Goal: Task Accomplishment & Management: Use online tool/utility

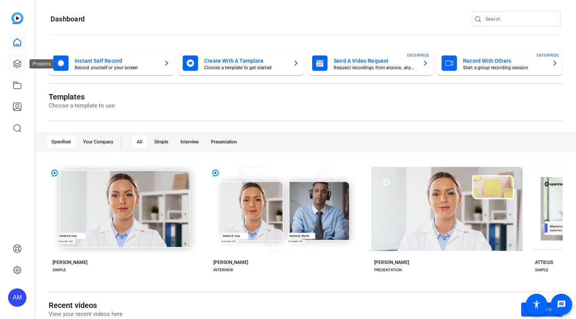
click at [19, 62] on icon at bounding box center [17, 63] width 9 height 9
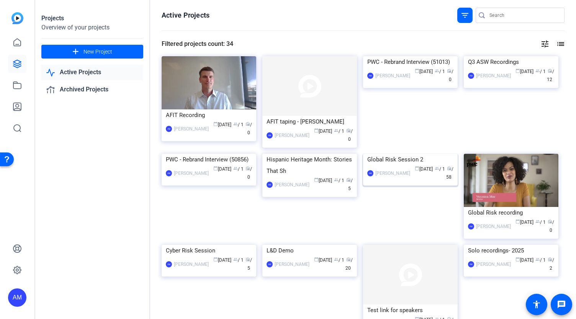
click at [426, 154] on img at bounding box center [410, 154] width 95 height 0
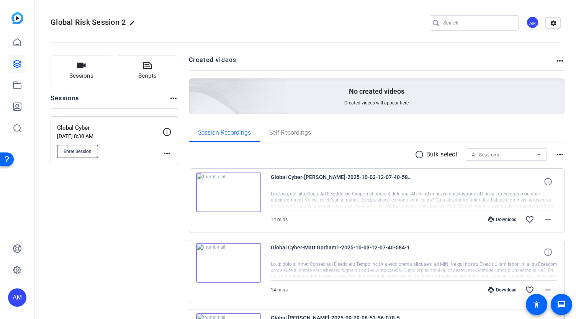
click at [70, 153] on span "Enter Session" at bounding box center [78, 152] width 28 height 6
click at [70, 152] on span "Enter Session" at bounding box center [78, 152] width 28 height 6
click at [264, 288] on div "Global Cyber-Matt Gorham1-2025-10-03-12-07-40-584-1 14 mins Download favorite_b…" at bounding box center [377, 271] width 376 height 65
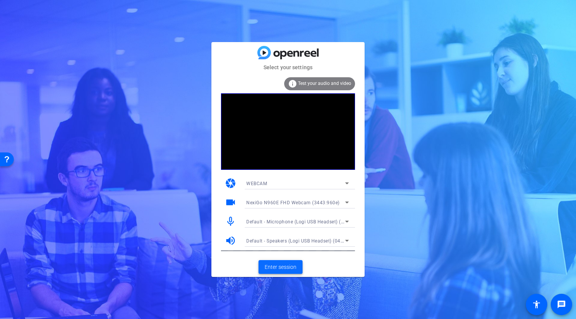
click at [281, 267] on span "Enter session" at bounding box center [281, 267] width 32 height 8
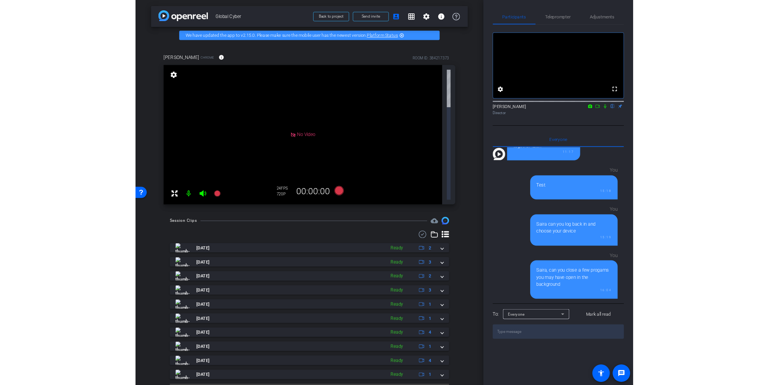
scroll to position [675, 0]
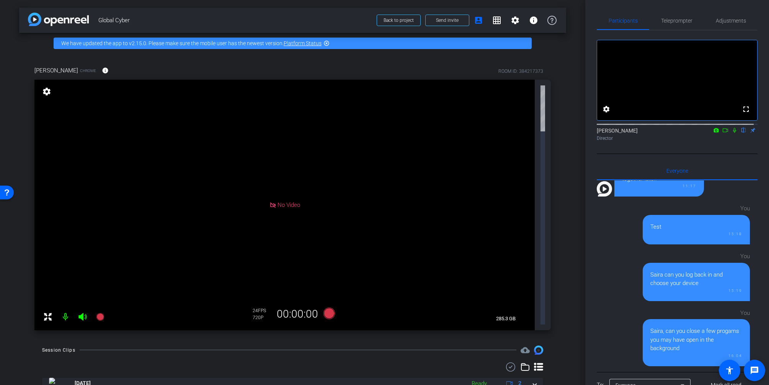
click at [575, 133] on icon at bounding box center [734, 130] width 3 height 5
click at [575, 133] on icon at bounding box center [735, 130] width 4 height 5
click at [575, 133] on icon at bounding box center [725, 129] width 6 height 5
click at [575, 133] on icon at bounding box center [743, 130] width 3 height 5
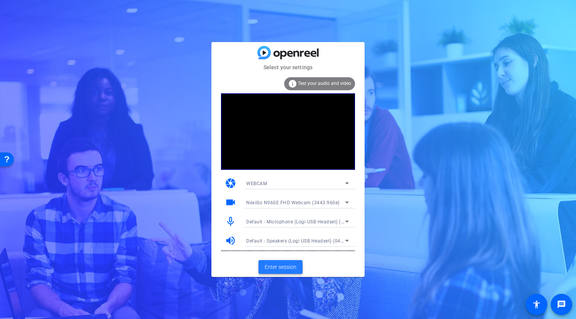
click at [281, 268] on span "Enter session" at bounding box center [281, 267] width 32 height 8
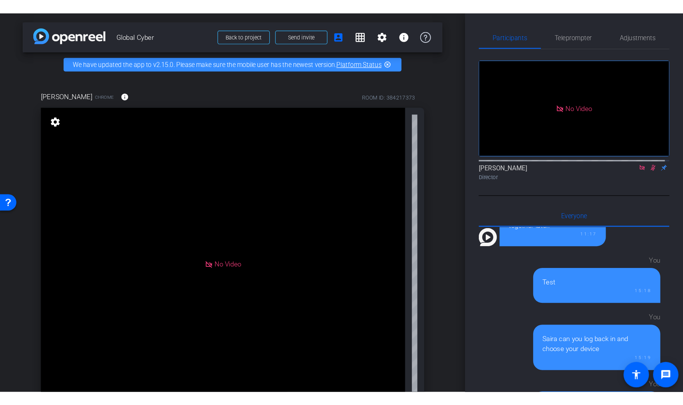
scroll to position [675, 0]
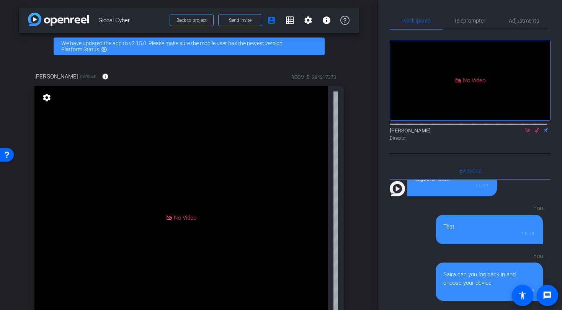
click at [535, 133] on icon at bounding box center [537, 130] width 4 height 5
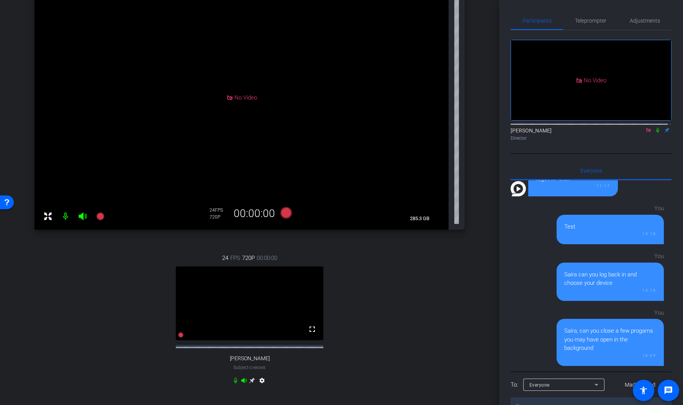
scroll to position [0, 0]
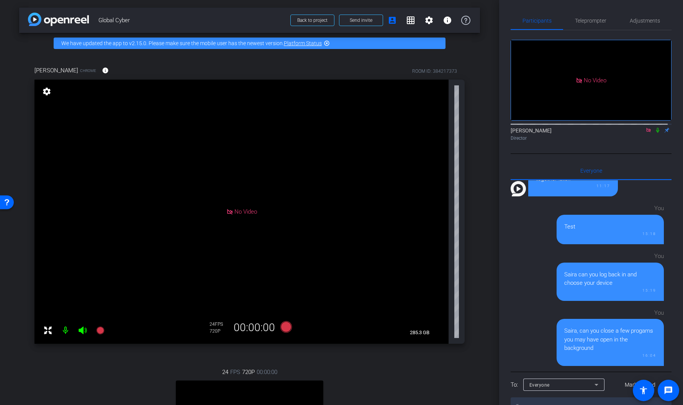
click at [575, 133] on icon at bounding box center [648, 129] width 6 height 5
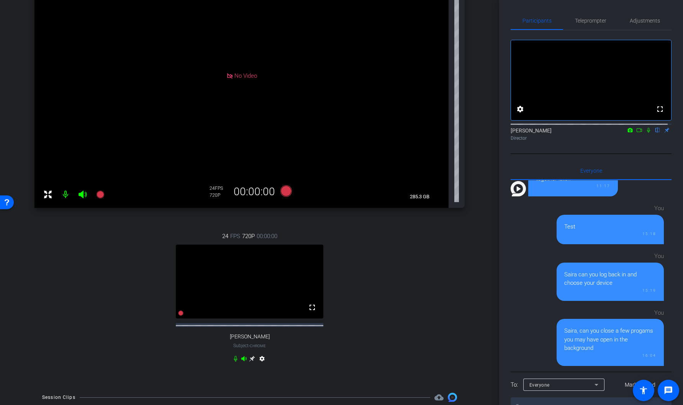
scroll to position [139, 0]
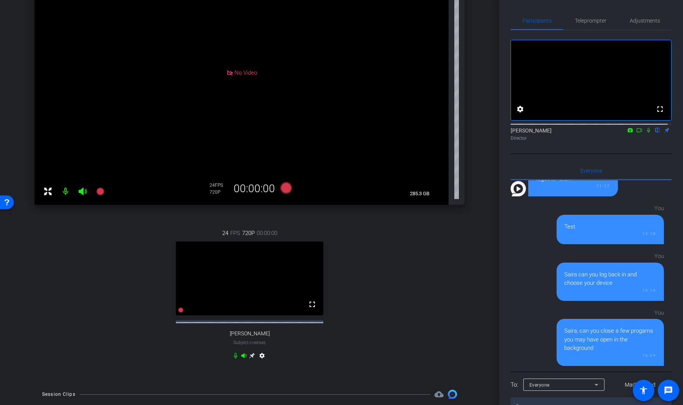
click at [249, 319] on icon at bounding box center [252, 356] width 6 height 6
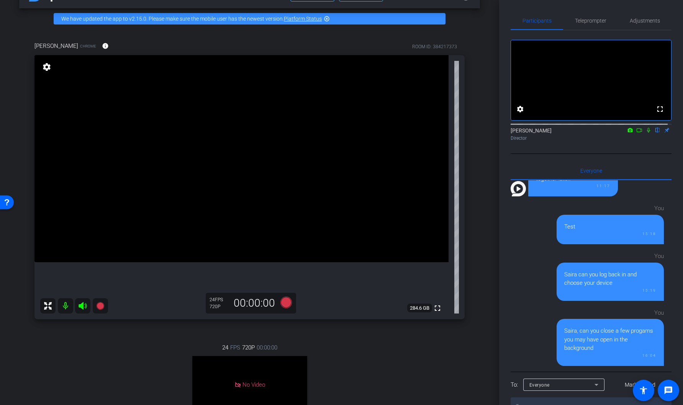
scroll to position [23, 0]
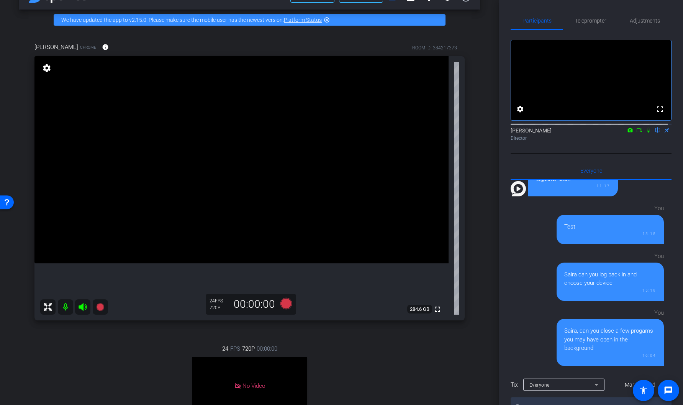
click at [46, 67] on mat-icon "settings" at bounding box center [46, 68] width 11 height 9
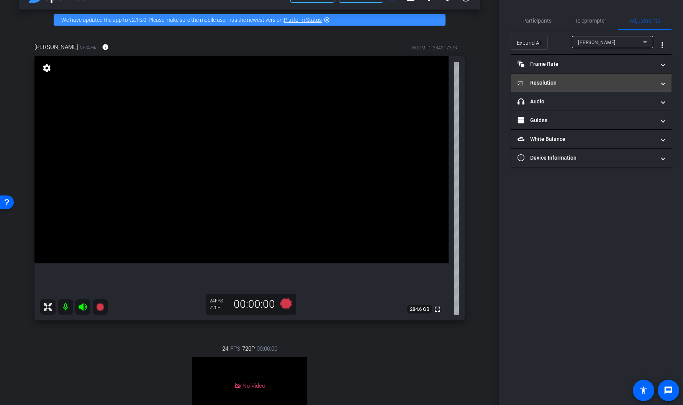
click at [545, 85] on mat-panel-title "Resolution" at bounding box center [586, 83] width 138 height 8
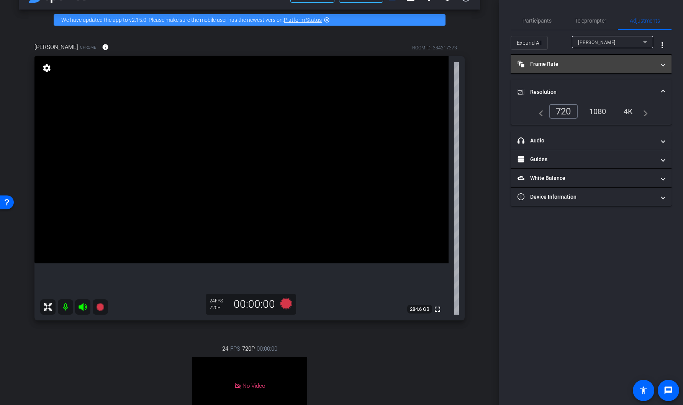
click at [548, 67] on mat-panel-title "Frame Rate Frame Rate" at bounding box center [586, 64] width 138 height 8
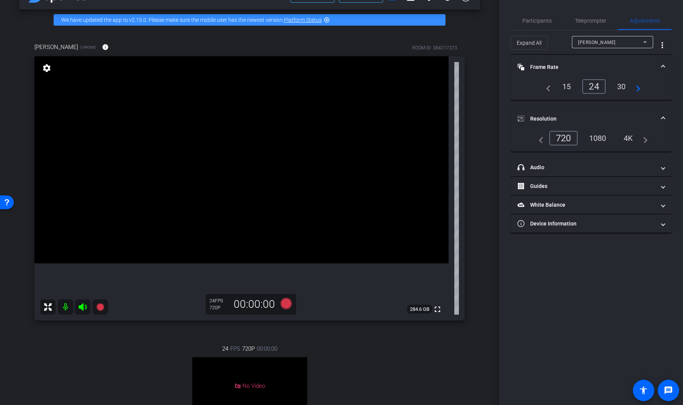
click at [575, 87] on div "30" at bounding box center [621, 86] width 20 height 13
click at [575, 137] on div "1080" at bounding box center [597, 138] width 29 height 13
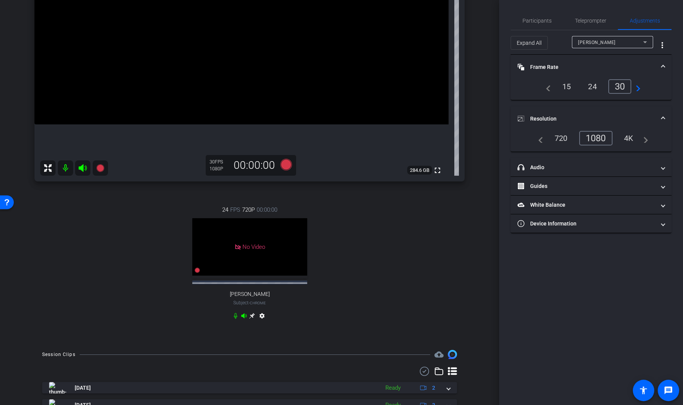
scroll to position [0, 0]
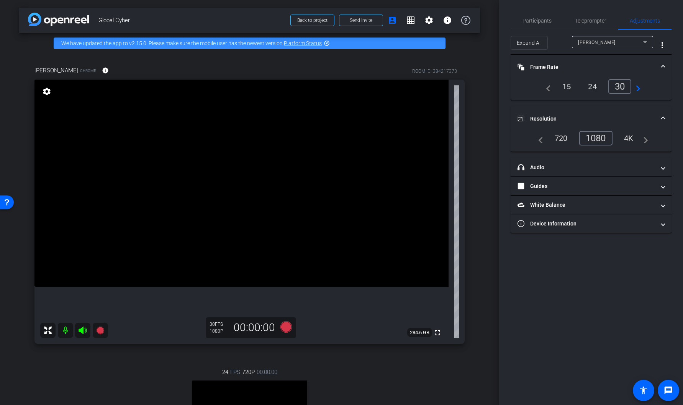
click at [575, 67] on span "Frame Rate Frame Rate" at bounding box center [589, 67] width 144 height 8
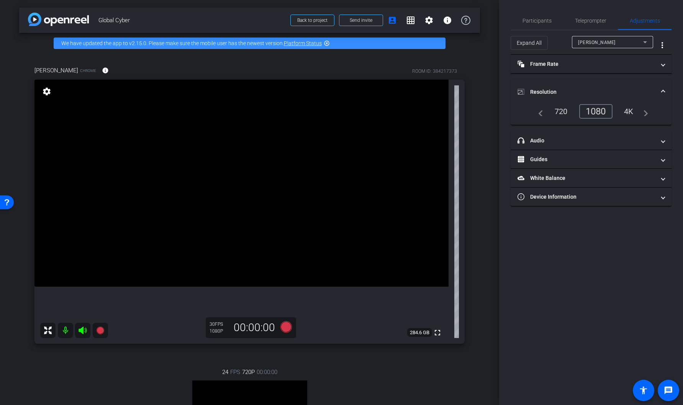
click at [575, 89] on span at bounding box center [662, 92] width 3 height 8
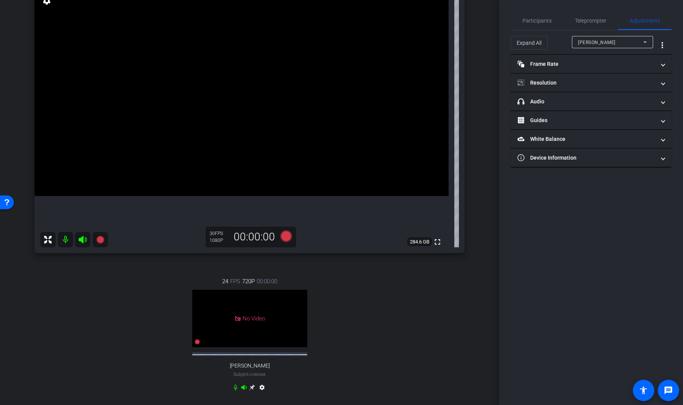
scroll to position [90, 0]
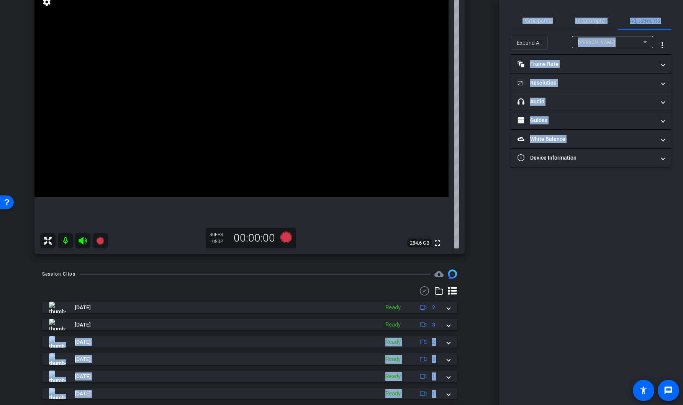
drag, startPoint x: 495, startPoint y: 323, endPoint x: 506, endPoint y: 227, distance: 97.2
click at [506, 227] on div "arrow_back Global Cyber Back to project Send invite account_box grid_on setting…" at bounding box center [341, 202] width 683 height 405
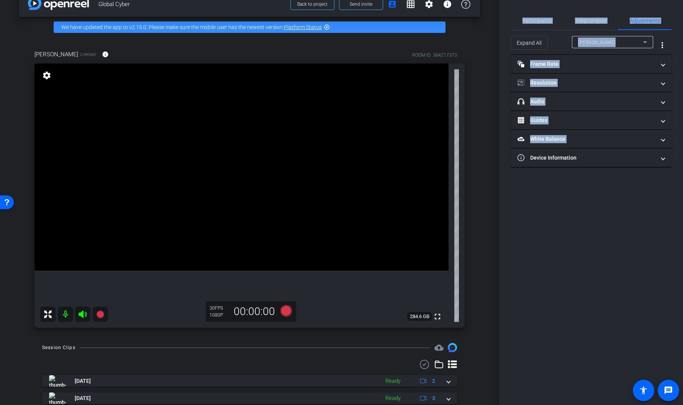
scroll to position [15, 0]
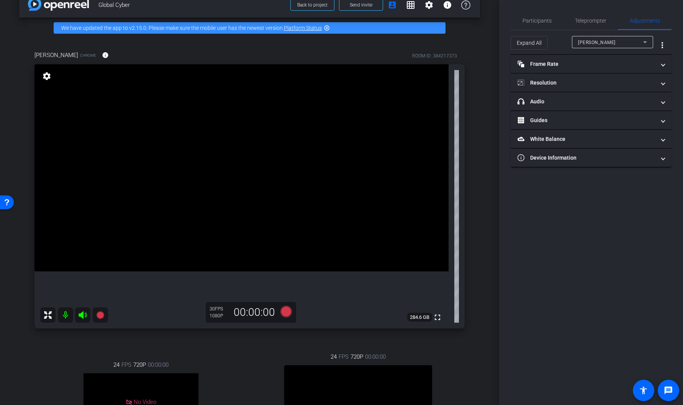
click at [573, 319] on div "Participants Teleprompter Adjustments settings Abe Menendez flip Director Every…" at bounding box center [591, 202] width 184 height 405
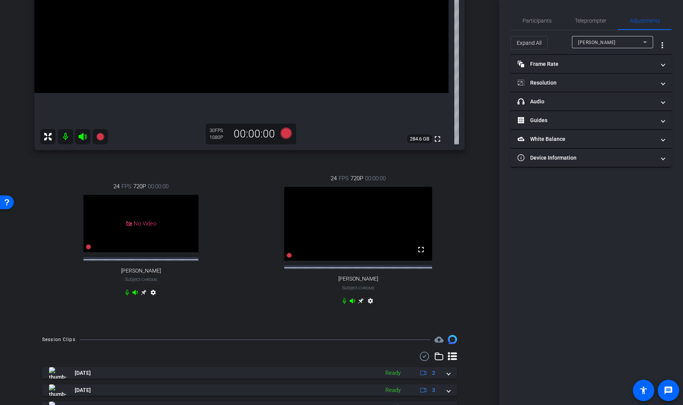
scroll to position [194, 0]
click at [358, 304] on icon at bounding box center [361, 301] width 6 height 6
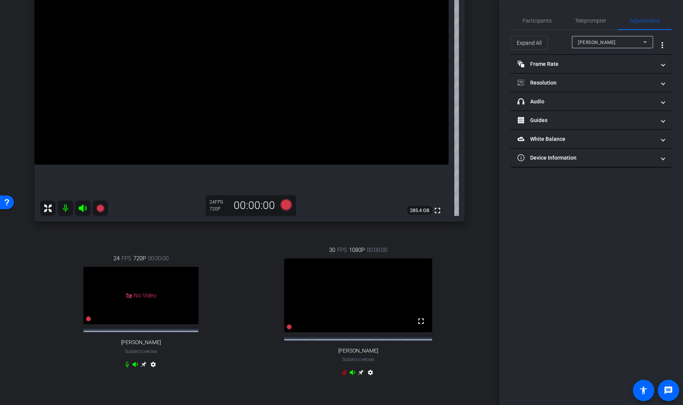
scroll to position [119, 0]
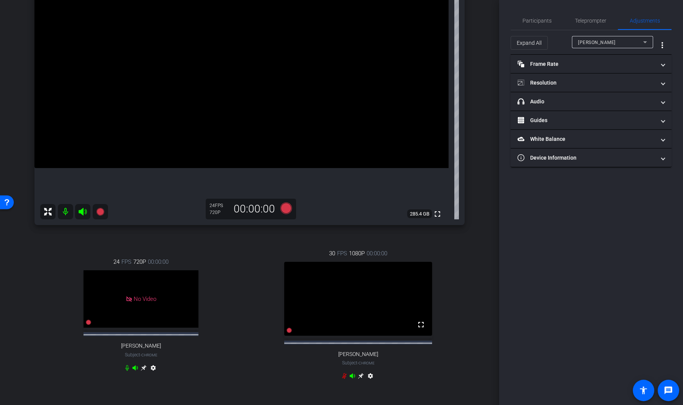
click at [143, 319] on icon at bounding box center [143, 368] width 6 height 6
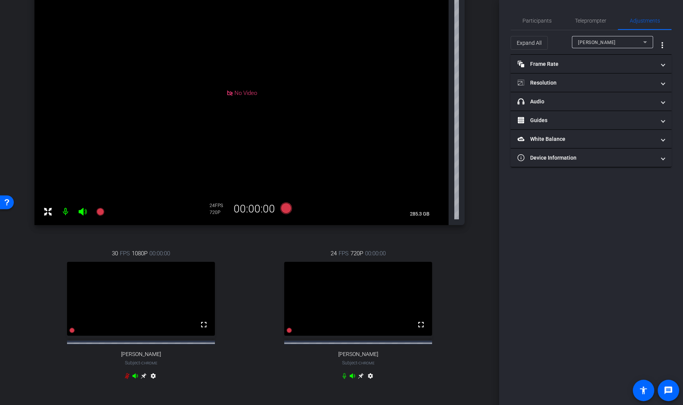
scroll to position [0, 0]
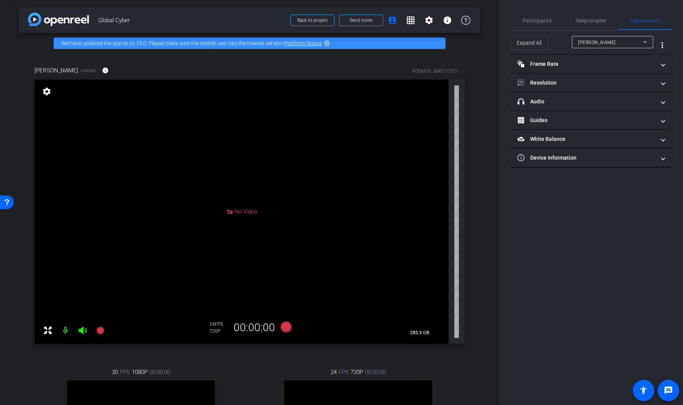
click at [49, 93] on mat-icon "settings" at bounding box center [46, 91] width 11 height 9
click at [46, 92] on mat-icon "settings" at bounding box center [46, 91] width 11 height 9
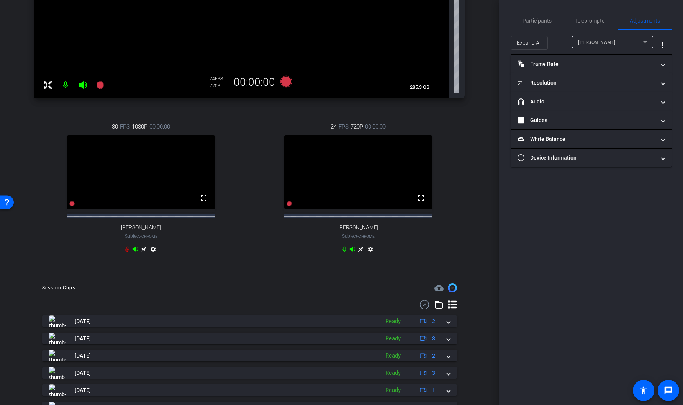
scroll to position [246, 0]
click at [358, 252] on icon at bounding box center [361, 249] width 6 height 6
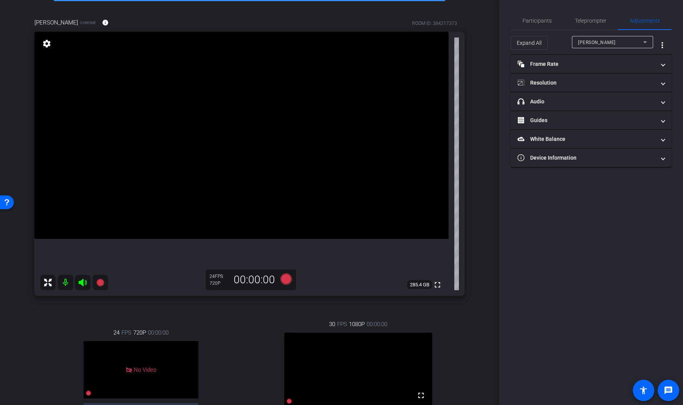
scroll to position [43, 0]
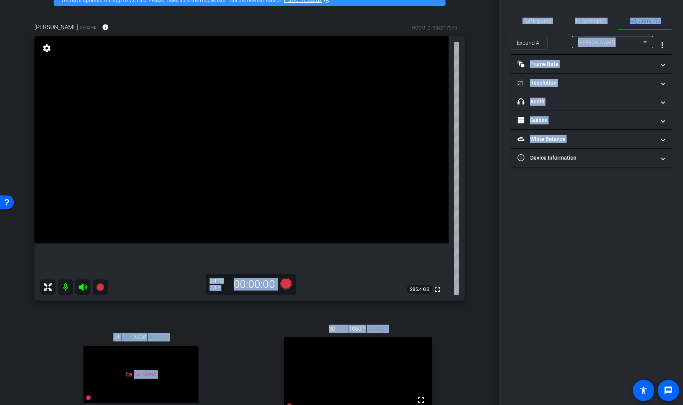
drag, startPoint x: 495, startPoint y: 134, endPoint x: 503, endPoint y: 205, distance: 71.7
click at [503, 205] on div "arrow_back Global Cyber Back to project Send invite account_box grid_on setting…" at bounding box center [341, 202] width 683 height 405
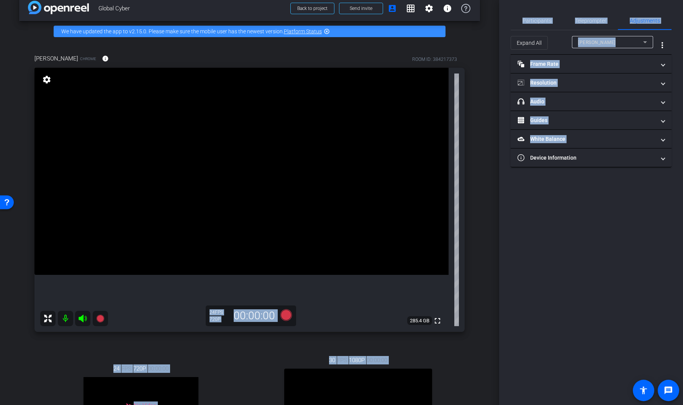
scroll to position [0, 0]
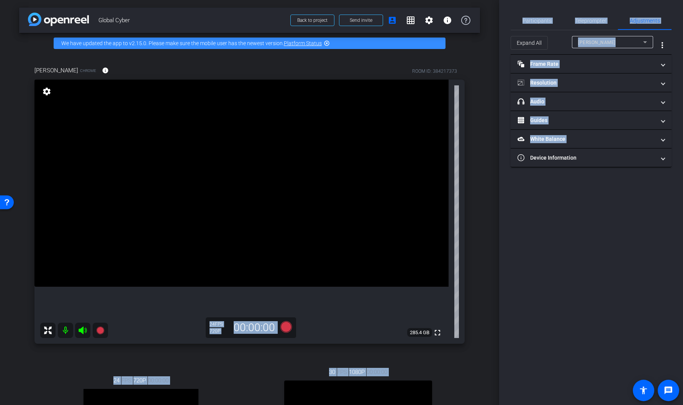
click at [42, 92] on mat-icon "settings" at bounding box center [46, 91] width 11 height 9
click at [568, 83] on mat-panel-title "Resolution" at bounding box center [586, 83] width 138 height 8
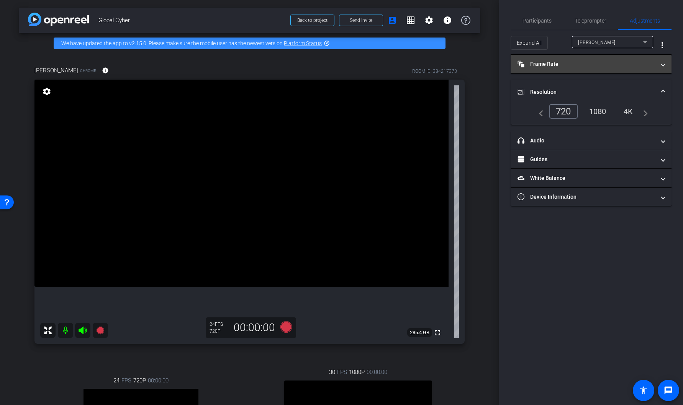
click at [570, 59] on mat-expansion-panel-header "Frame Rate Frame Rate" at bounding box center [590, 64] width 161 height 18
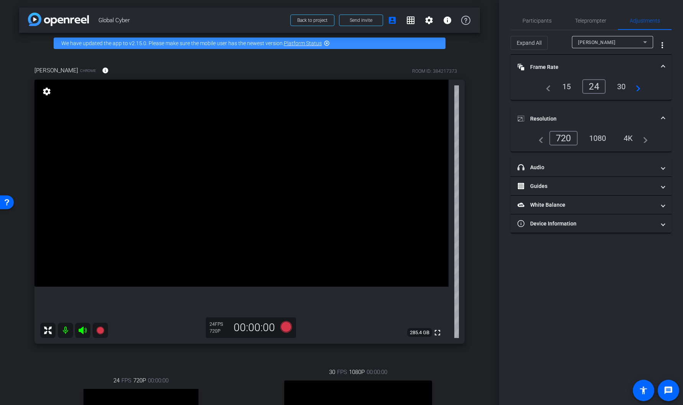
click at [575, 88] on div "30" at bounding box center [621, 86] width 20 height 13
click at [575, 139] on div "1080" at bounding box center [597, 138] width 29 height 13
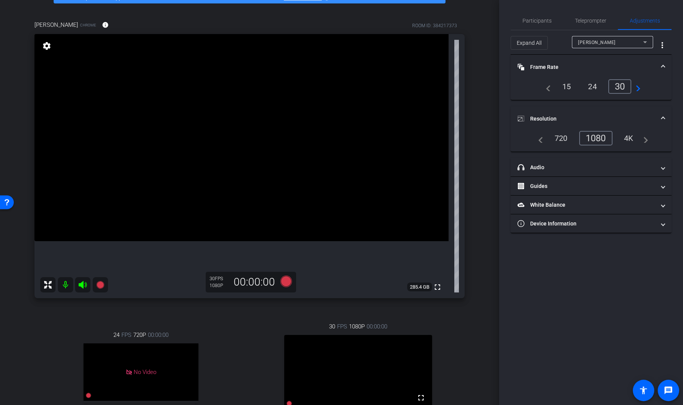
scroll to position [43, 0]
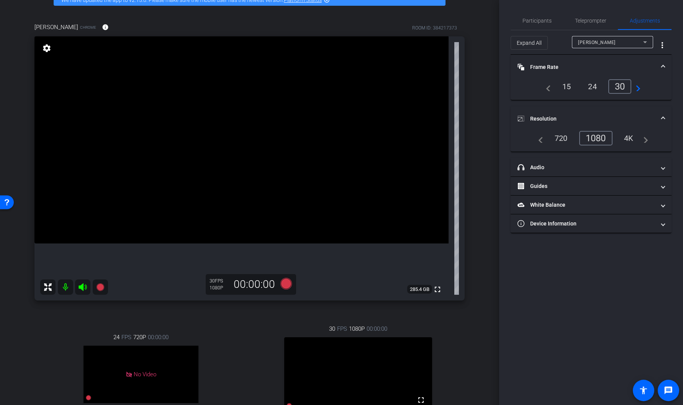
click at [50, 51] on mat-icon "settings" at bounding box center [46, 48] width 11 height 9
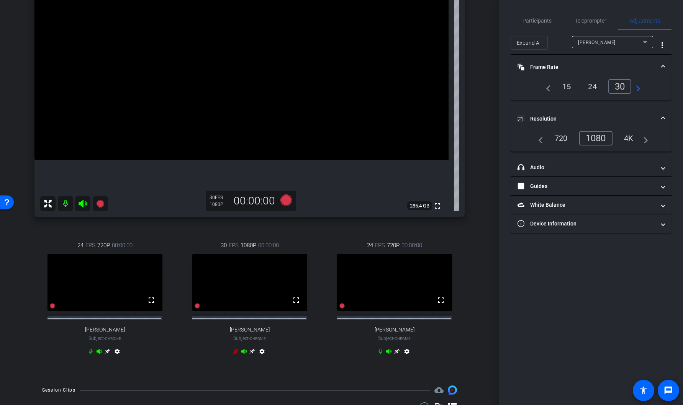
scroll to position [129, 0]
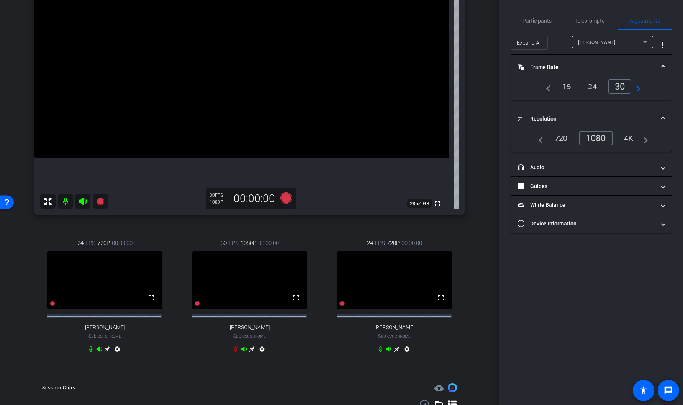
click at [106, 319] on icon at bounding box center [108, 349] width 6 height 6
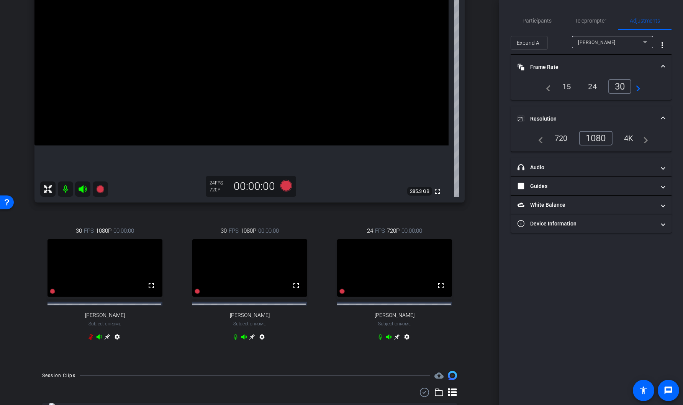
scroll to position [172, 0]
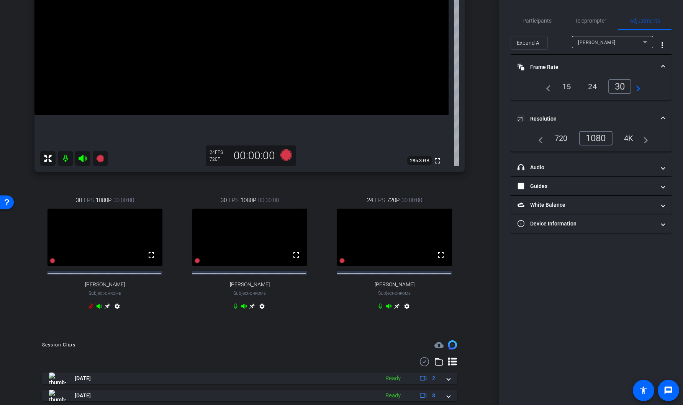
click at [394, 309] on icon at bounding box center [397, 307] width 6 height 6
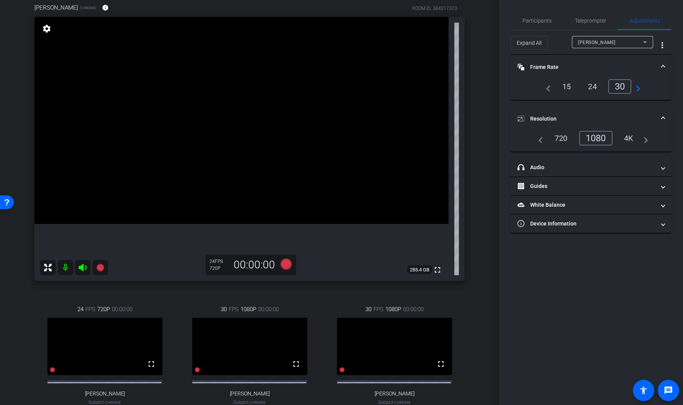
scroll to position [59, 0]
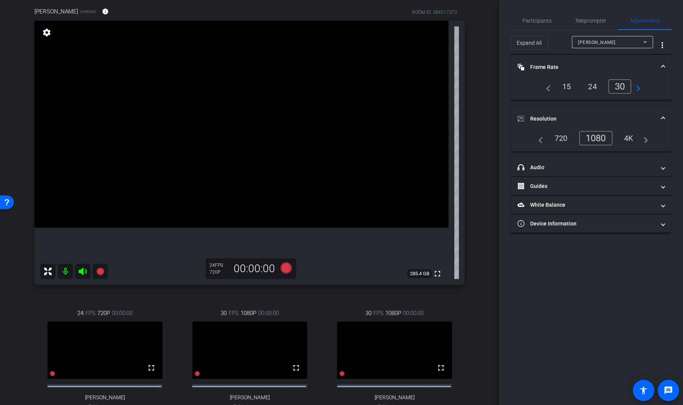
click at [45, 34] on mat-icon "settings" at bounding box center [46, 32] width 11 height 9
type input "11000"
click at [575, 86] on div "30" at bounding box center [621, 86] width 20 height 13
click at [575, 139] on div "1080" at bounding box center [597, 138] width 29 height 13
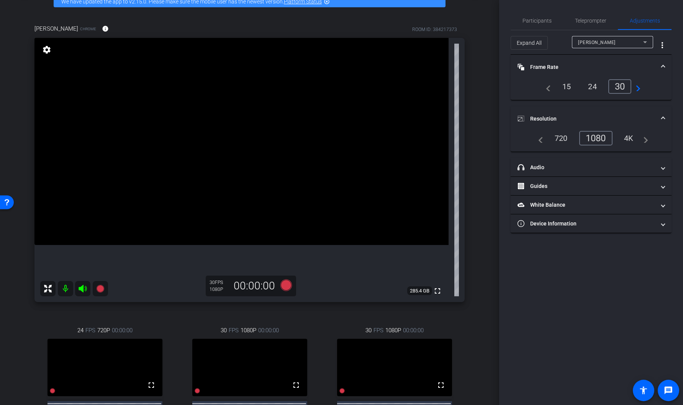
scroll to position [41, 0]
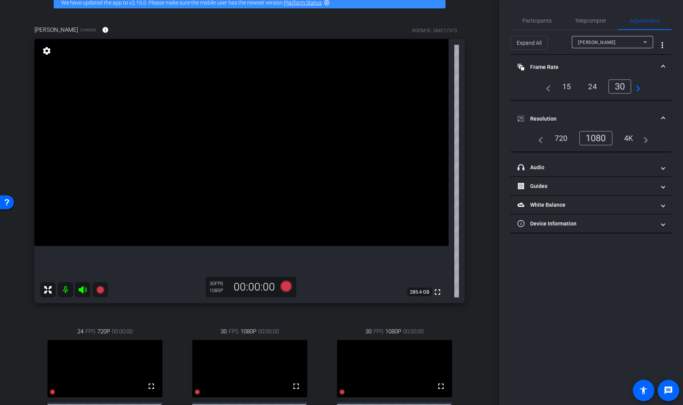
click at [563, 137] on div "720" at bounding box center [561, 138] width 25 height 13
click at [575, 319] on div "Participants Teleprompter Adjustments settings Abe Menendez flip Director Every…" at bounding box center [591, 202] width 184 height 405
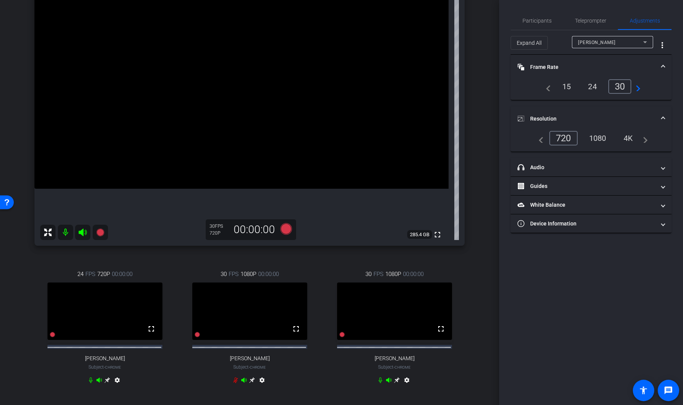
scroll to position [97, 0]
click at [575, 319] on div "Participants Teleprompter Adjustments settings Abe Menendez flip Director Every…" at bounding box center [591, 202] width 184 height 405
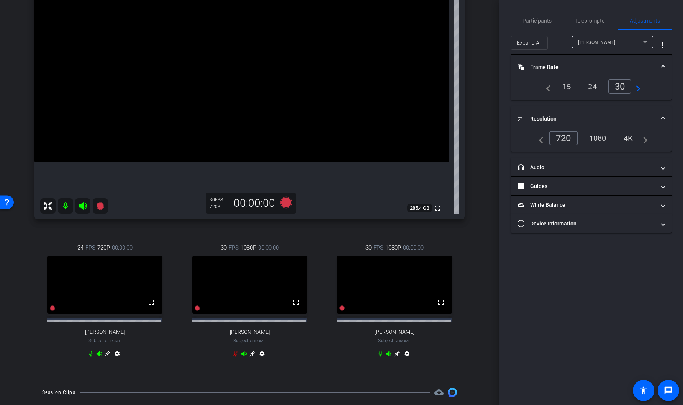
scroll to position [133, 0]
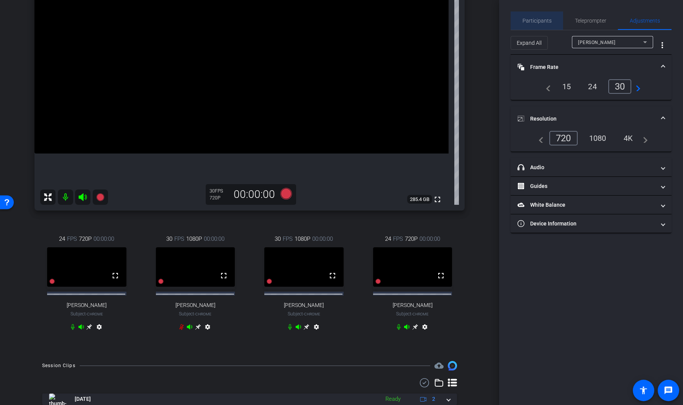
click at [541, 21] on span "Participants" at bounding box center [536, 20] width 29 height 5
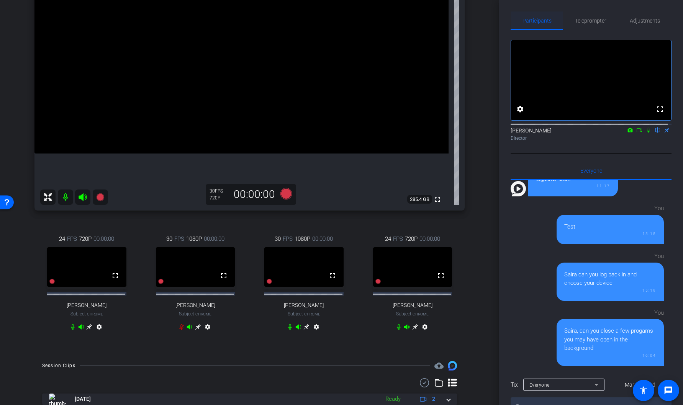
scroll to position [675, 0]
click at [575, 21] on span "Teleprompter" at bounding box center [590, 20] width 31 height 5
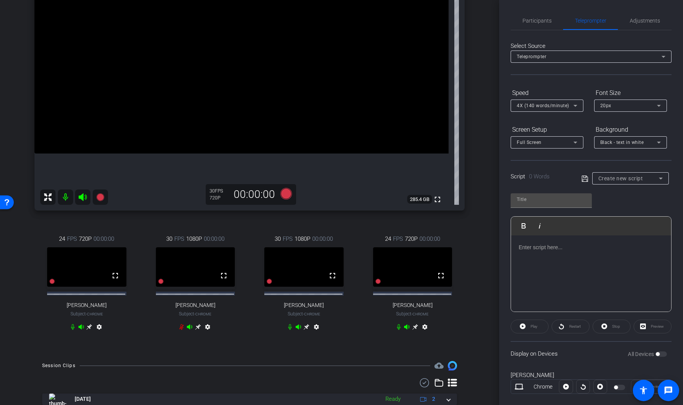
click at [89, 319] on icon at bounding box center [90, 327] width 6 height 6
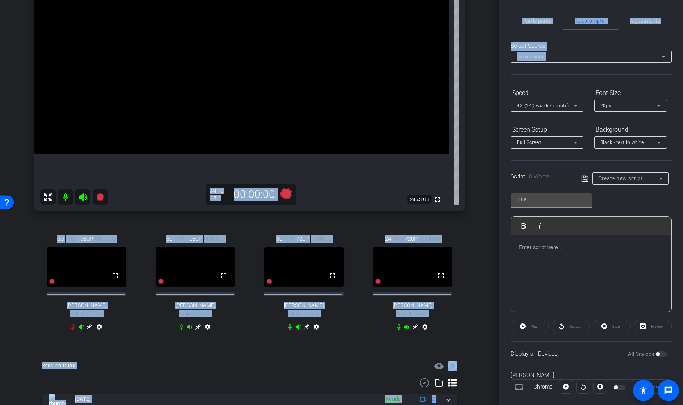
drag, startPoint x: 494, startPoint y: 133, endPoint x: 500, endPoint y: 77, distance: 56.9
click at [500, 77] on div "arrow_back Global Cyber Back to project Send invite account_box grid_on setting…" at bounding box center [341, 202] width 683 height 405
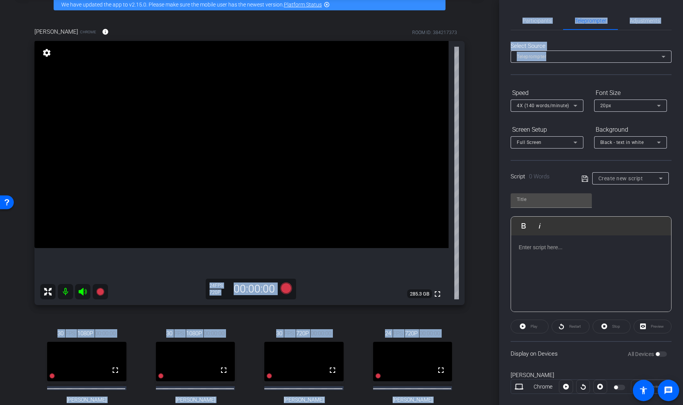
scroll to position [0, 0]
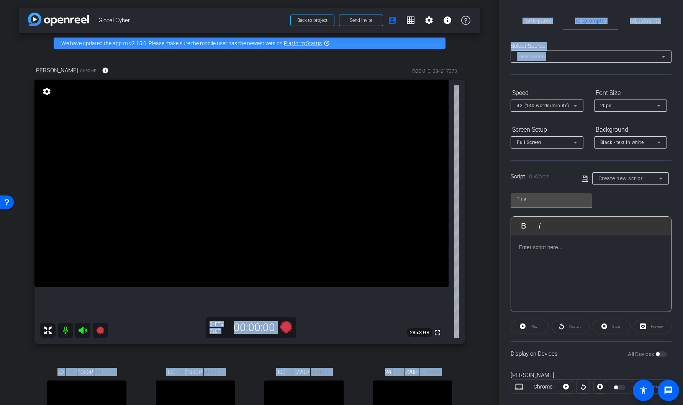
click at [48, 94] on mat-icon "settings" at bounding box center [46, 91] width 11 height 9
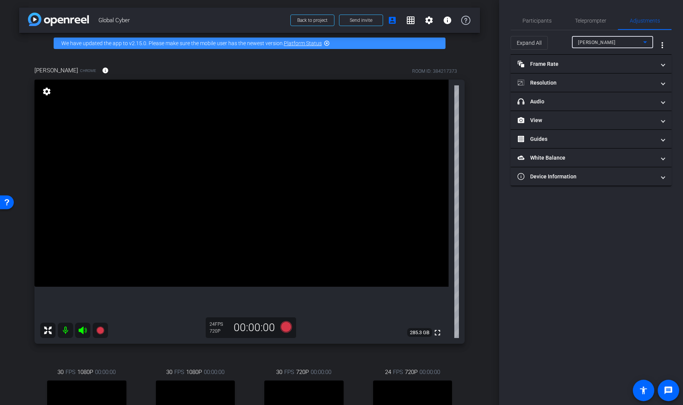
click at [575, 42] on icon at bounding box center [644, 42] width 9 height 9
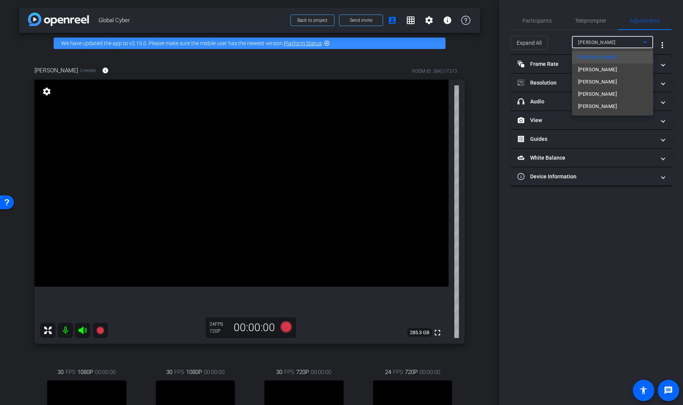
click at [575, 42] on div at bounding box center [341, 202] width 683 height 405
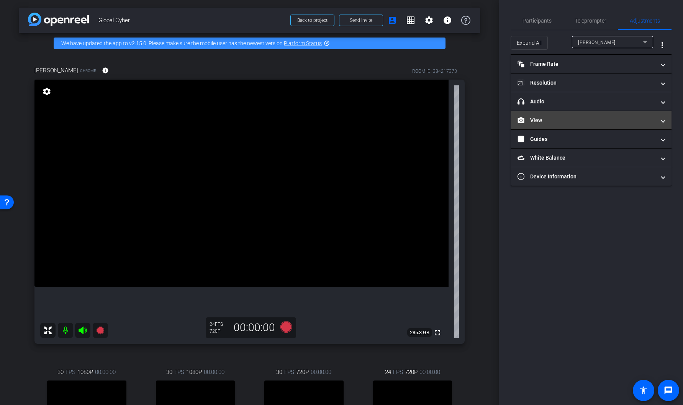
click at [547, 120] on mat-panel-title "View" at bounding box center [586, 120] width 138 height 8
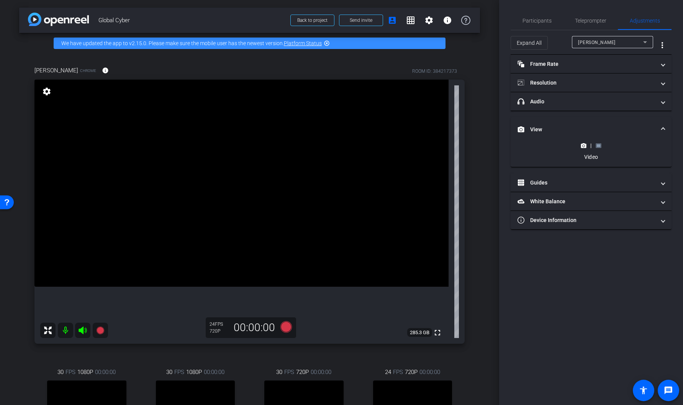
click at [575, 145] on rect at bounding box center [598, 145] width 4 height 3
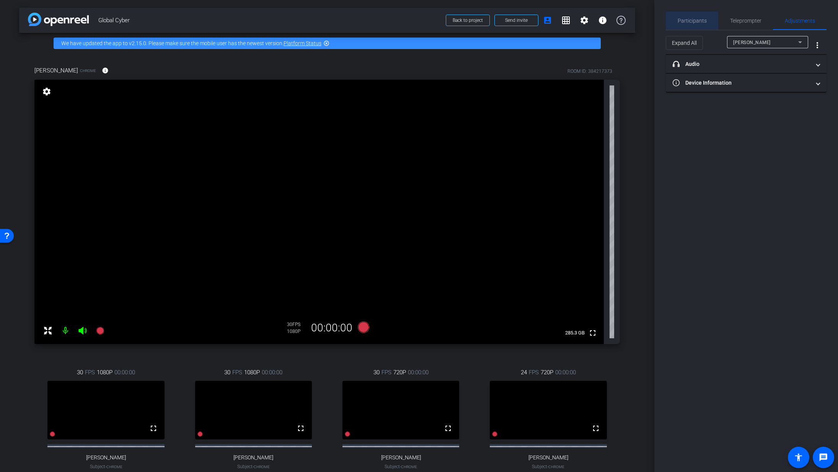
click at [575, 19] on span "Participants" at bounding box center [692, 20] width 29 height 5
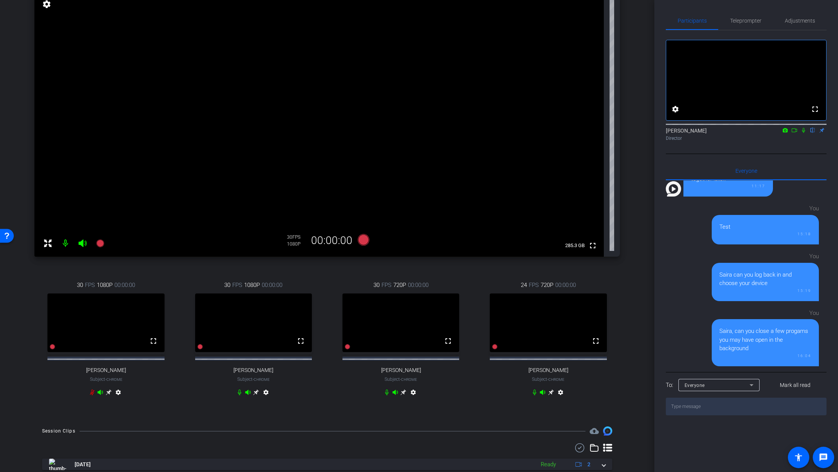
scroll to position [56, 0]
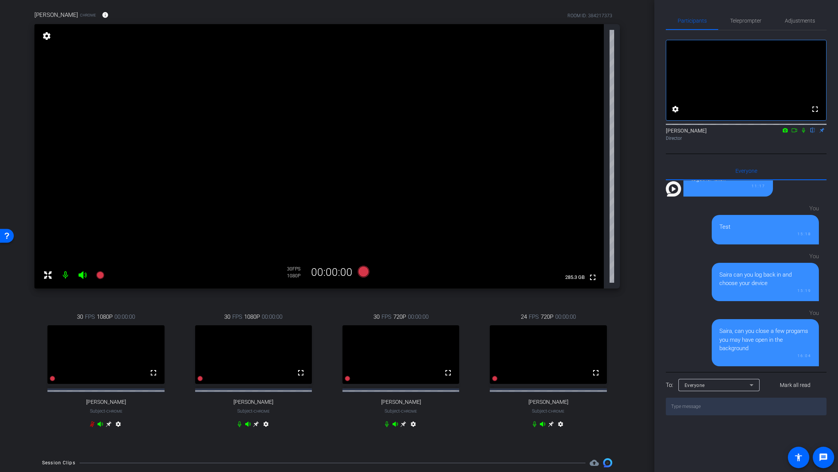
click at [386, 319] on icon at bounding box center [387, 424] width 3 height 6
click at [386, 319] on icon at bounding box center [387, 424] width 6 height 6
click at [532, 319] on icon at bounding box center [535, 424] width 6 height 6
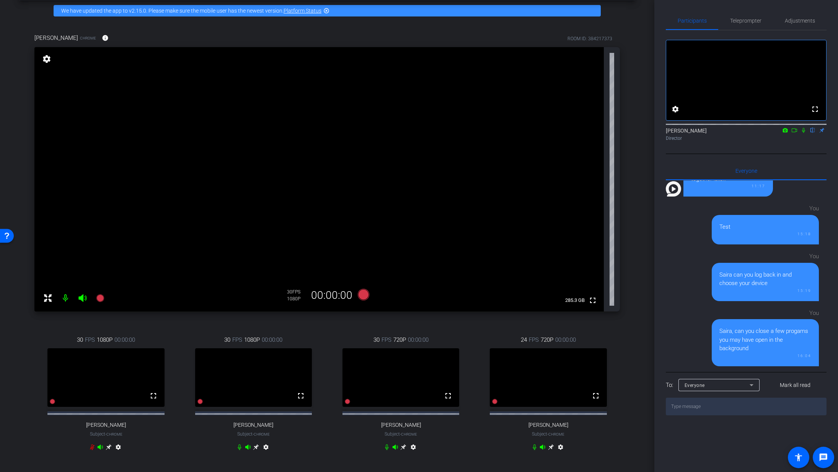
scroll to position [35, 0]
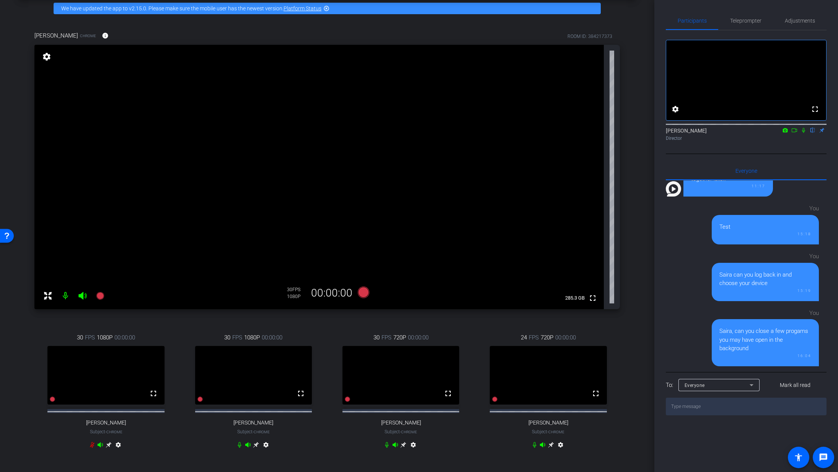
click at [548, 319] on icon at bounding box center [551, 445] width 6 height 6
click at [42, 59] on mat-icon "settings" at bounding box center [46, 56] width 11 height 9
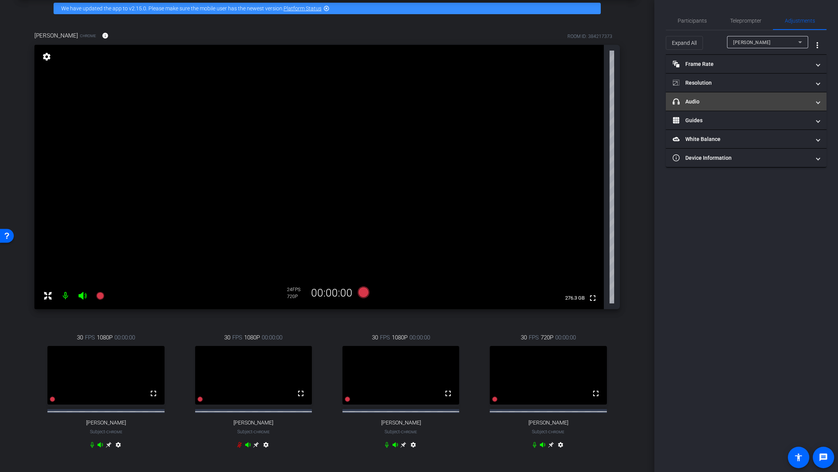
click at [575, 102] on mat-panel-title "headphone icon Audio" at bounding box center [742, 102] width 138 height 8
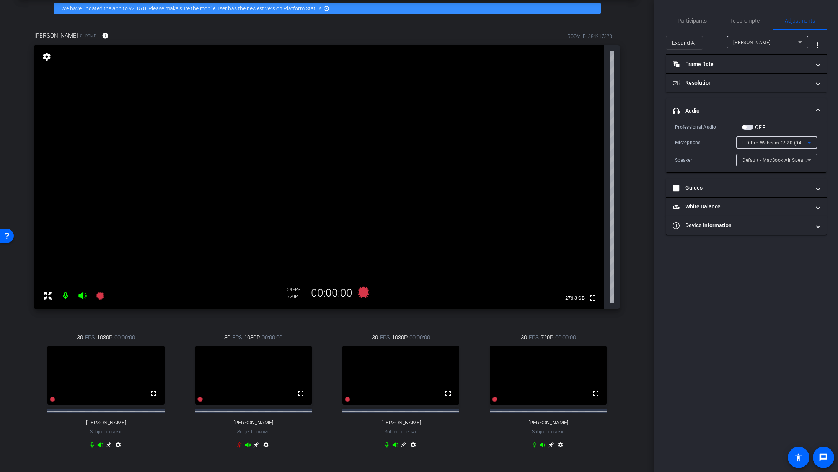
click at [575, 144] on span "HD Pro Webcam C920 (046d:0892)" at bounding box center [782, 142] width 79 height 6
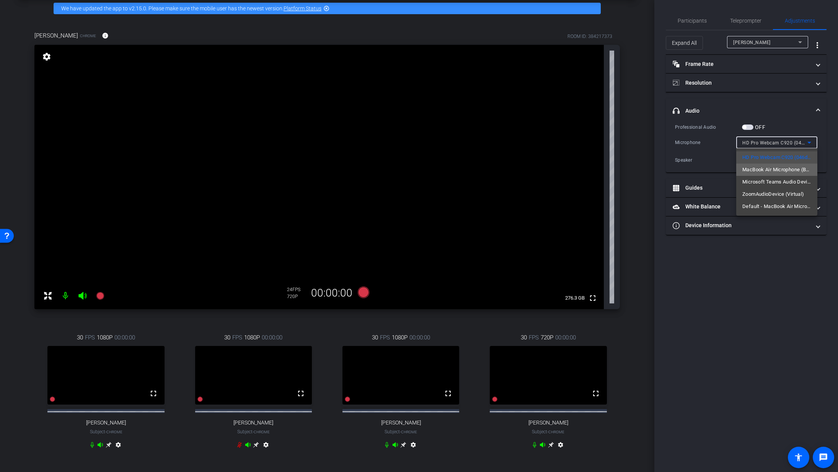
click at [575, 169] on span "MacBook Air Microphone (Built-in)" at bounding box center [777, 169] width 69 height 9
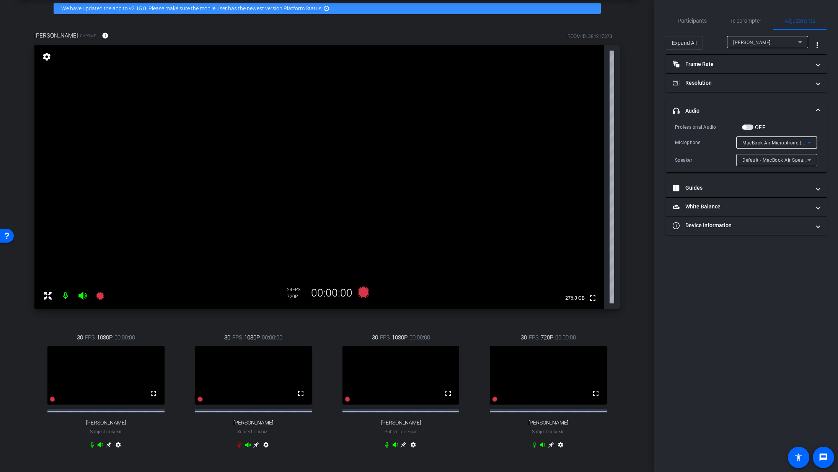
click at [575, 141] on icon at bounding box center [809, 142] width 9 height 9
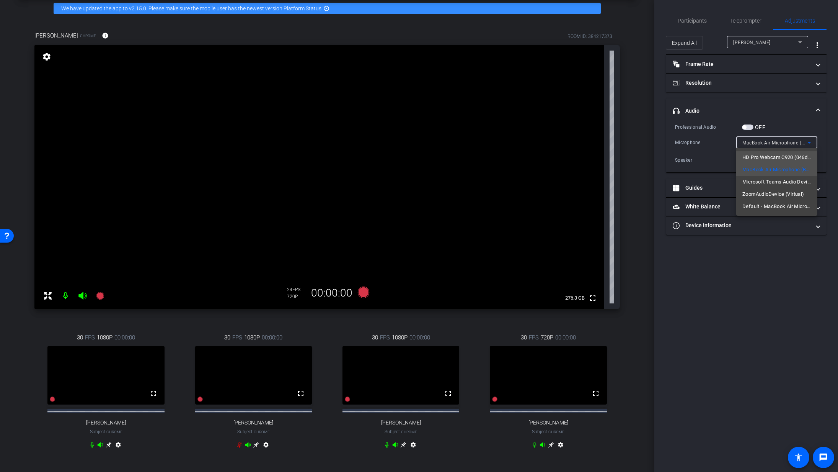
click at [575, 155] on span "HD Pro Webcam C920 (046d:0892)" at bounding box center [777, 157] width 69 height 9
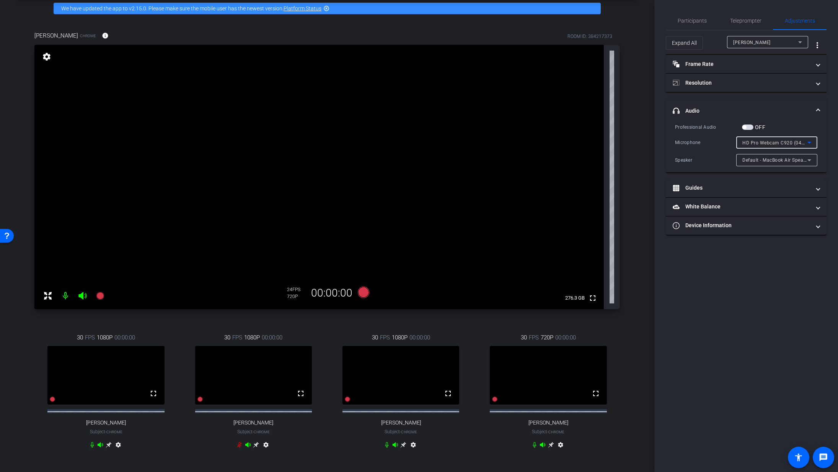
click at [575, 141] on icon at bounding box center [809, 142] width 9 height 9
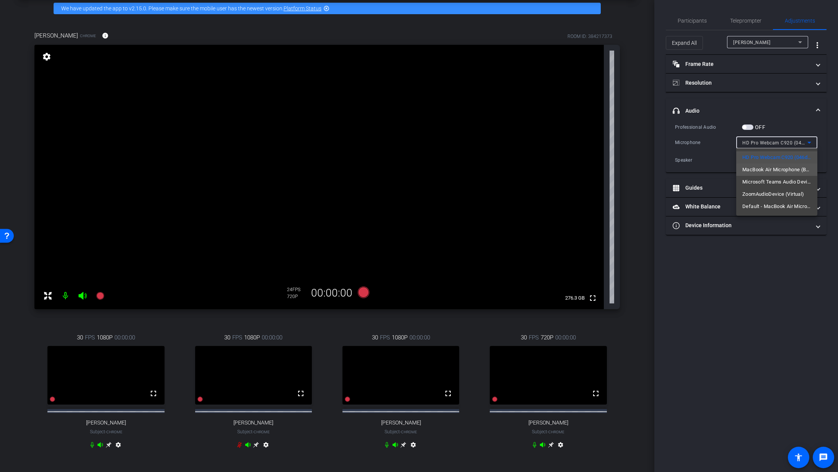
click at [575, 170] on span "MacBook Air Microphone (Built-in)" at bounding box center [777, 169] width 69 height 9
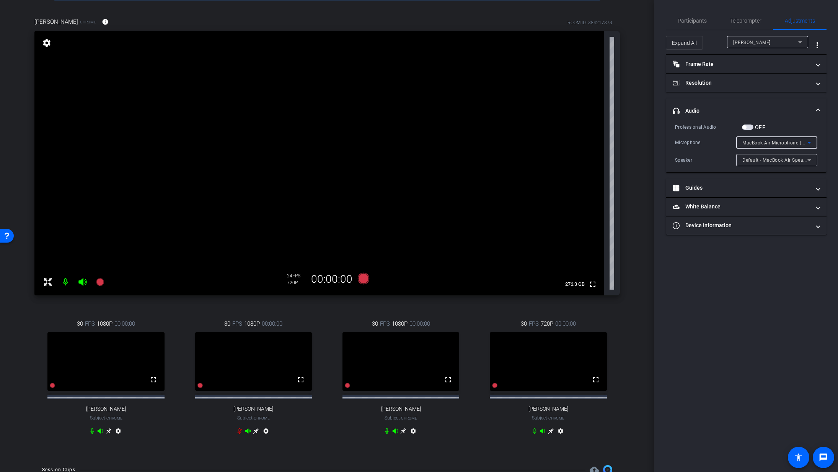
scroll to position [55, 0]
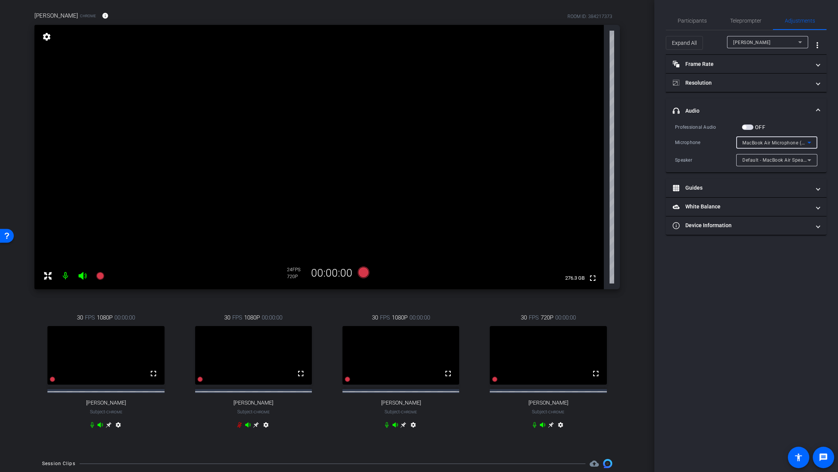
click at [575, 142] on span "MacBook Air Microphone (Built-in)" at bounding box center [781, 142] width 77 height 6
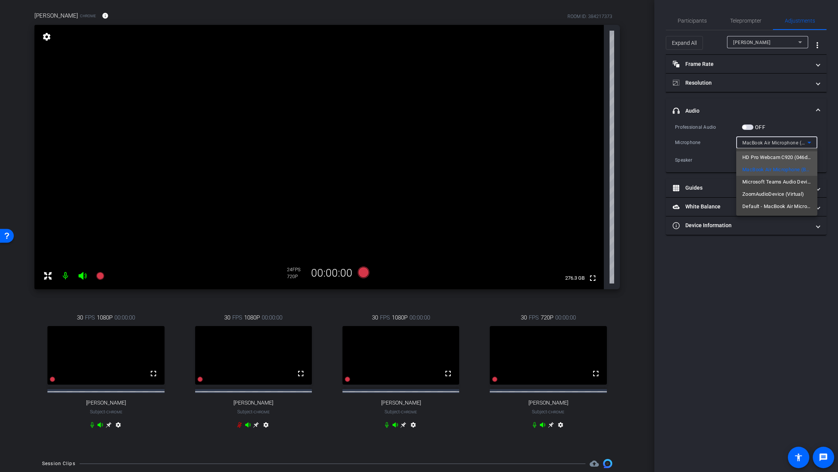
click at [575, 156] on span "HD Pro Webcam C920 (046d:0892)" at bounding box center [777, 157] width 69 height 9
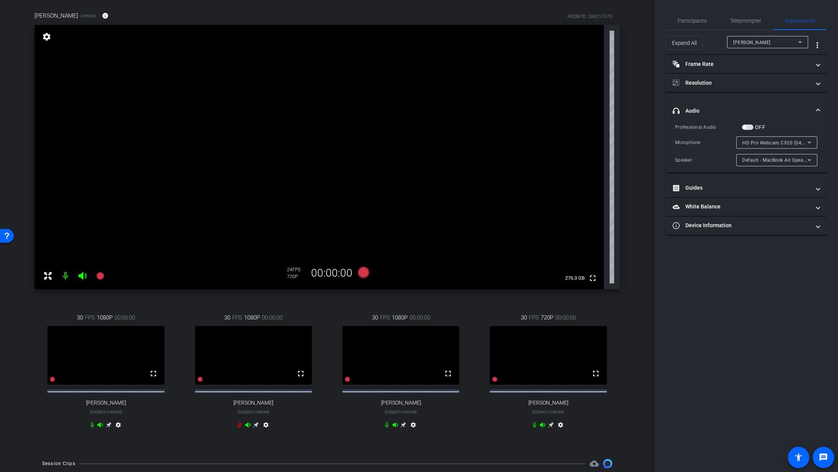
click at [46, 39] on mat-icon "settings" at bounding box center [46, 36] width 11 height 9
click at [575, 65] on mat-panel-title "Frame Rate Frame Rate" at bounding box center [742, 64] width 138 height 8
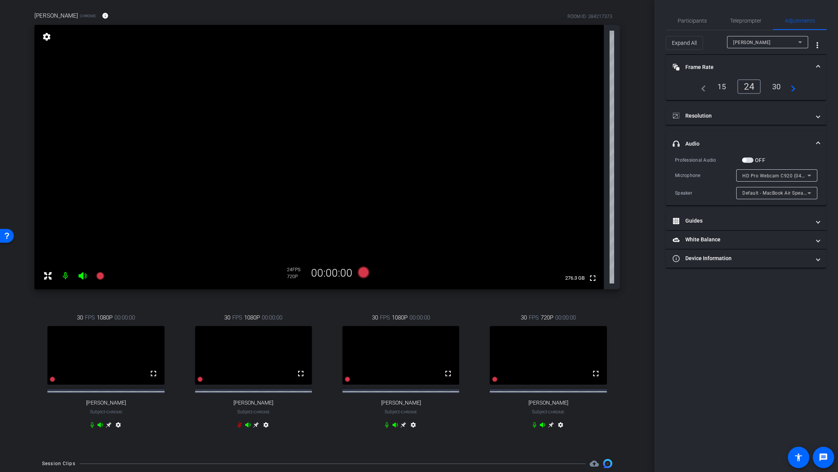
click at [575, 88] on div "30" at bounding box center [777, 86] width 20 height 13
click at [575, 67] on mat-panel-title "Frame Rate Frame Rate" at bounding box center [742, 67] width 138 height 8
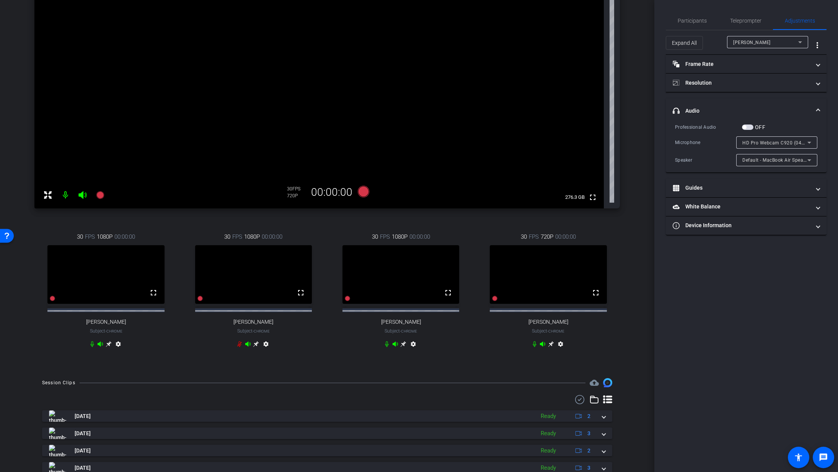
scroll to position [132, 0]
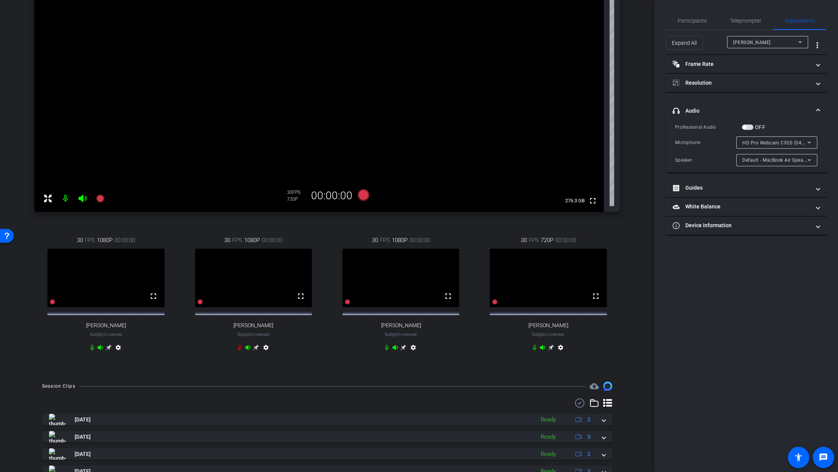
click at [401, 319] on icon at bounding box center [404, 348] width 6 height 6
click at [107, 319] on icon at bounding box center [109, 347] width 6 height 6
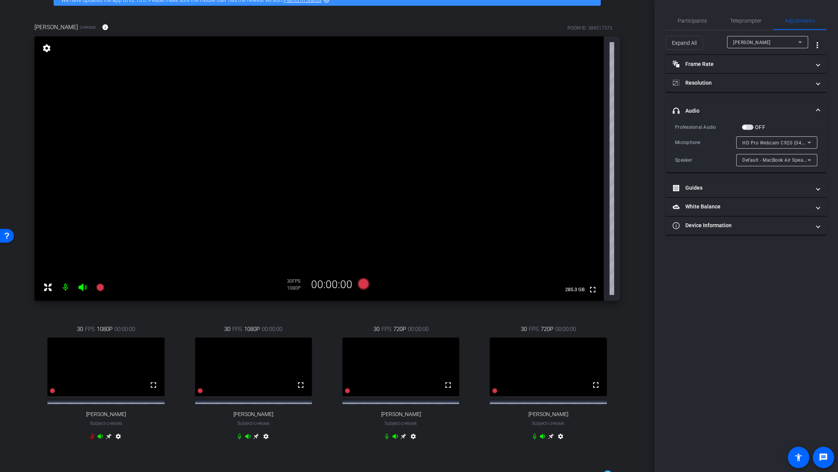
scroll to position [41, 0]
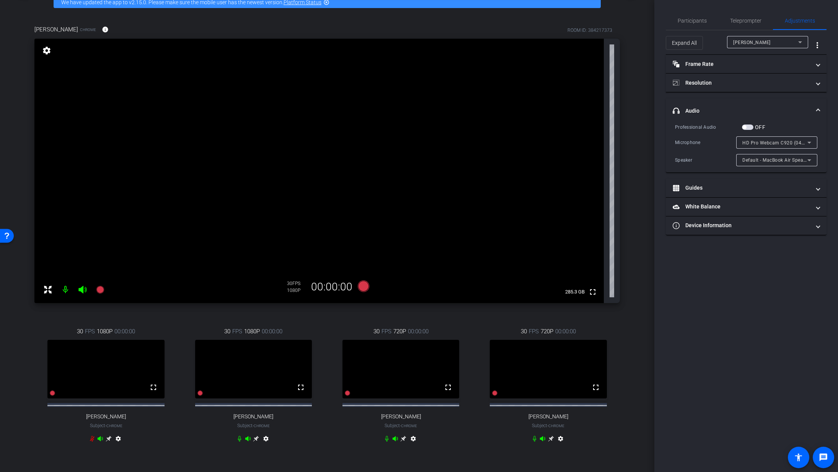
click at [256, 319] on icon at bounding box center [256, 439] width 6 height 6
click at [363, 288] on icon at bounding box center [363, 285] width 11 height 11
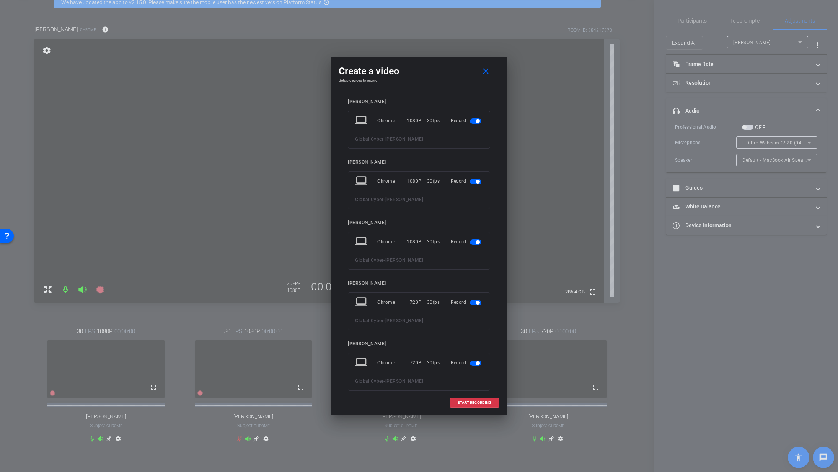
click at [476, 122] on span "button" at bounding box center [478, 121] width 4 height 4
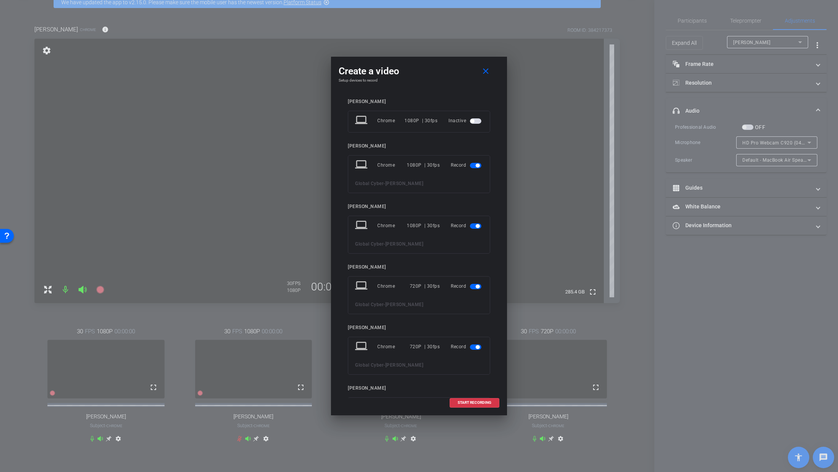
drag, startPoint x: 500, startPoint y: 140, endPoint x: 498, endPoint y: 221, distance: 81.2
click at [498, 221] on div "Create a video close Setup devices to record Amy Rose laptop Chrome 1080P | 30f…" at bounding box center [419, 236] width 176 height 358
click at [472, 319] on span "START RECORDING" at bounding box center [475, 402] width 34 height 4
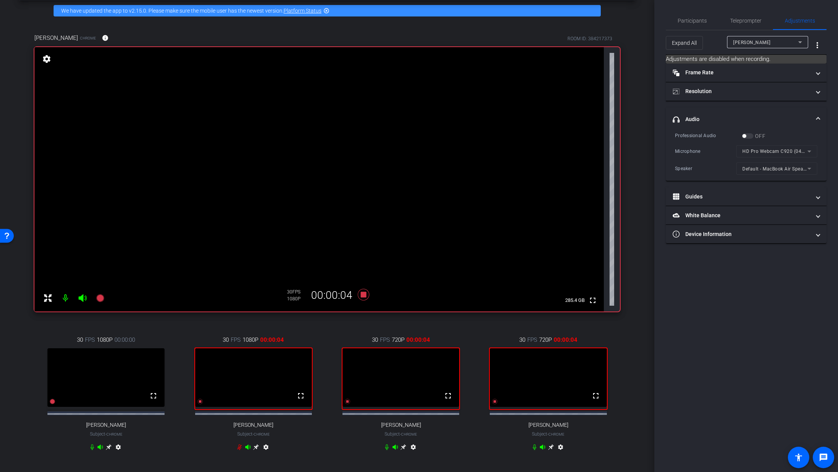
scroll to position [34, 0]
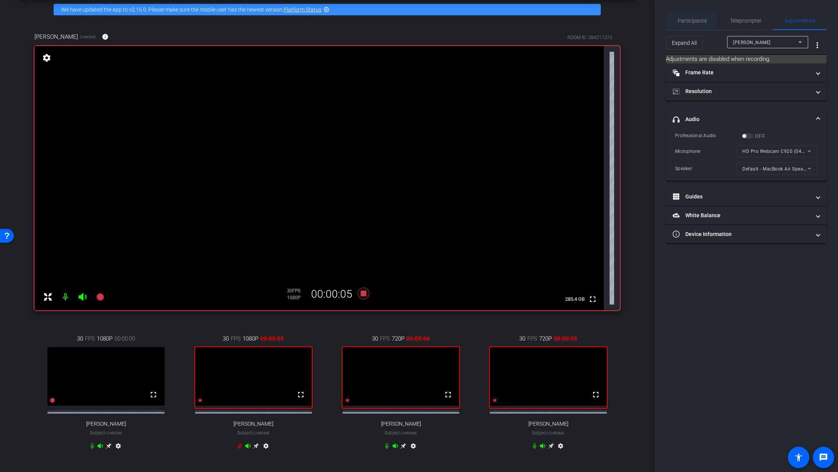
click at [575, 16] on span "Participants" at bounding box center [692, 20] width 29 height 18
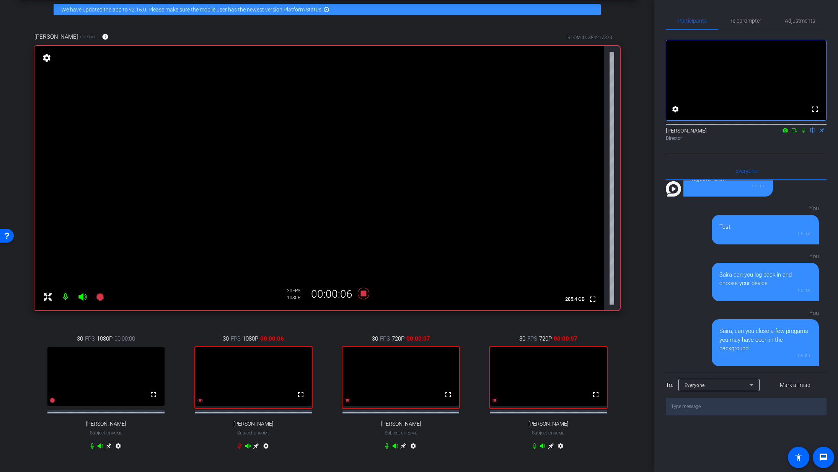
click at [575, 133] on icon at bounding box center [795, 129] width 6 height 5
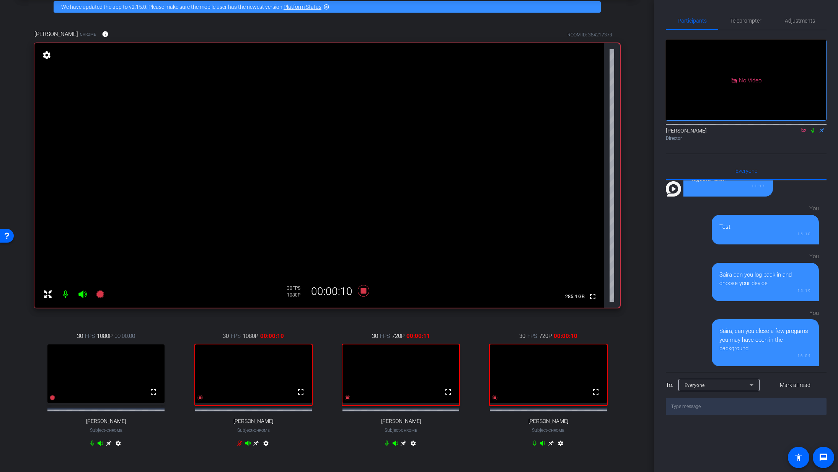
scroll to position [37, 0]
click at [575, 133] on icon at bounding box center [813, 130] width 3 height 5
click at [392, 19] on div "Mir Kashifuddin Chrome info ROOM ID: 384217373 fullscreen settings 285.3 GB 30 …" at bounding box center [327, 243] width 616 height 452
click at [575, 133] on icon at bounding box center [813, 129] width 6 height 5
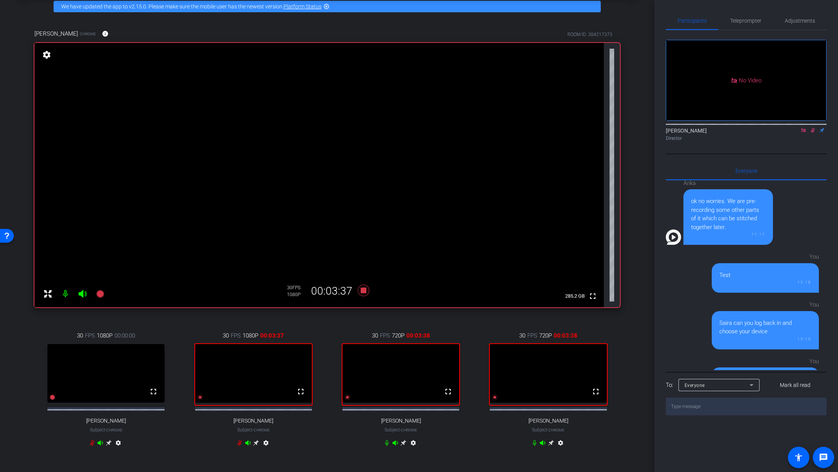
scroll to position [666, 0]
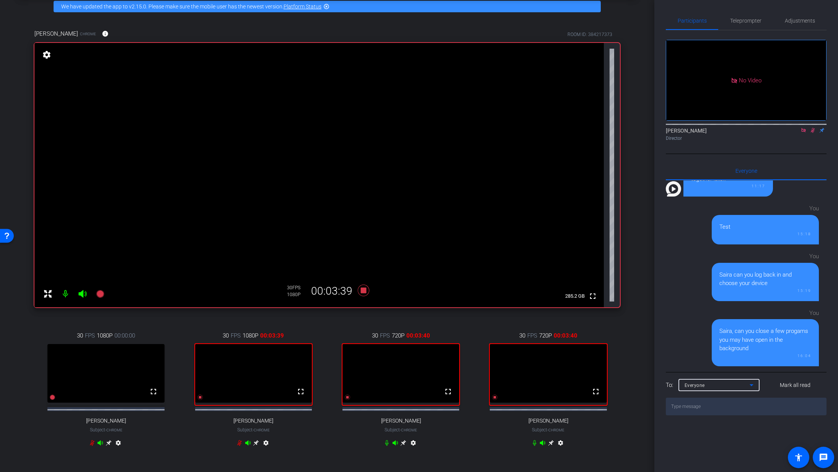
click at [575, 319] on icon at bounding box center [751, 384] width 9 height 9
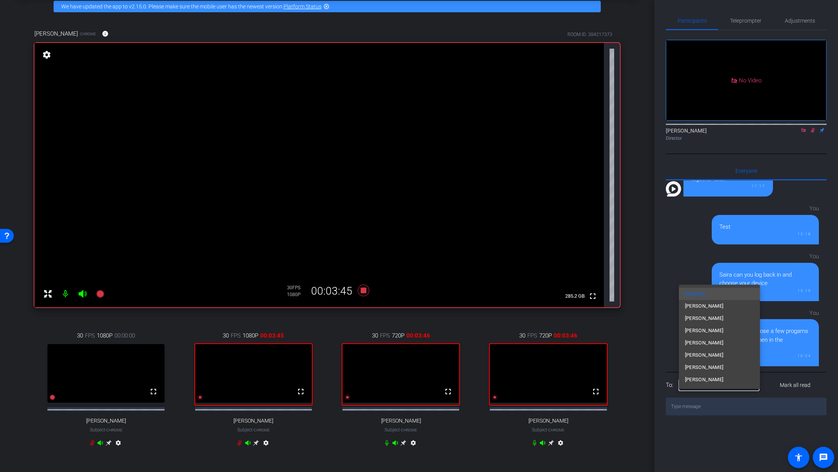
click at [575, 141] on div at bounding box center [419, 236] width 838 height 472
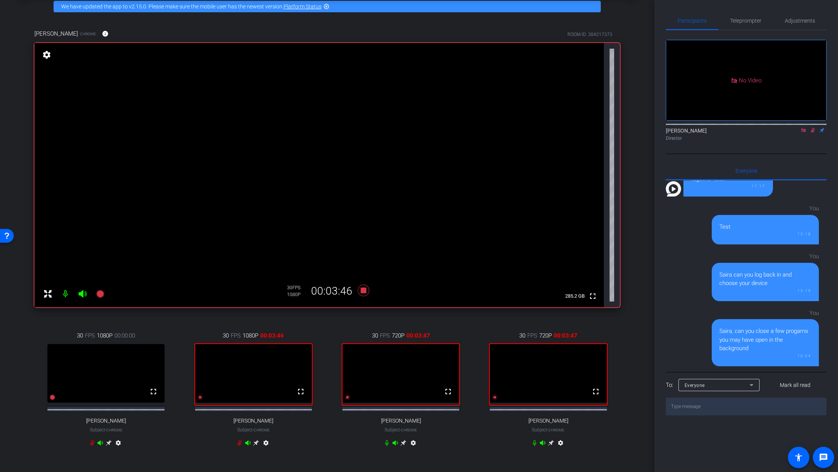
click at [575, 133] on icon at bounding box center [813, 129] width 6 height 5
click at [575, 319] on textarea at bounding box center [746, 406] width 161 height 18
click at [575, 319] on icon at bounding box center [751, 384] width 9 height 9
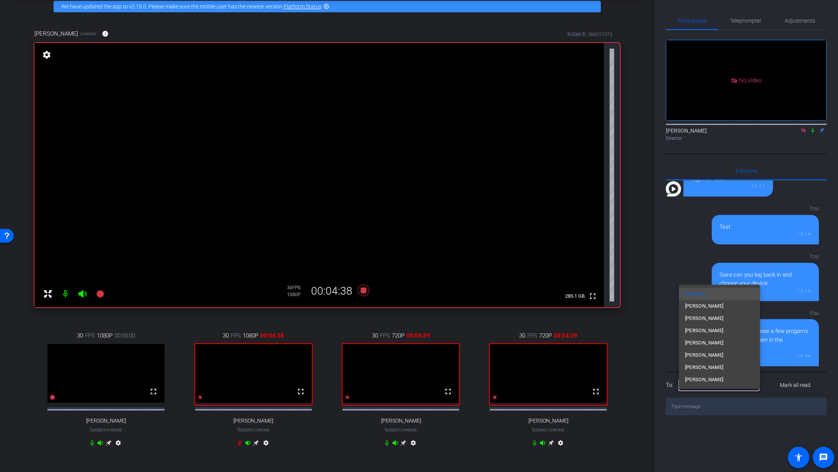
click at [575, 319] on div at bounding box center [419, 236] width 838 height 472
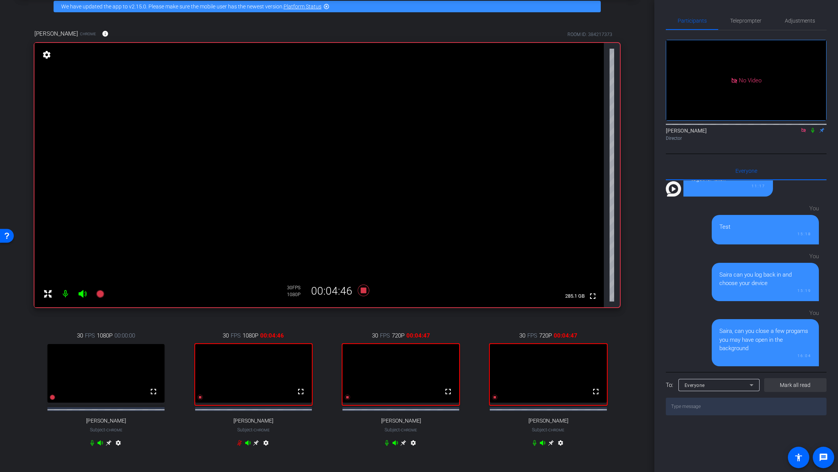
click at [575, 319] on span "Mark all read" at bounding box center [795, 385] width 31 height 8
click at [575, 133] on icon at bounding box center [813, 130] width 3 height 5
click at [575, 319] on div "Participants Teleprompter Adjustments No Video Abe Menendez Director Everyone 0…" at bounding box center [747, 236] width 184 height 472
drag, startPoint x: 363, startPoint y: 291, endPoint x: 824, endPoint y: 109, distance: 495.1
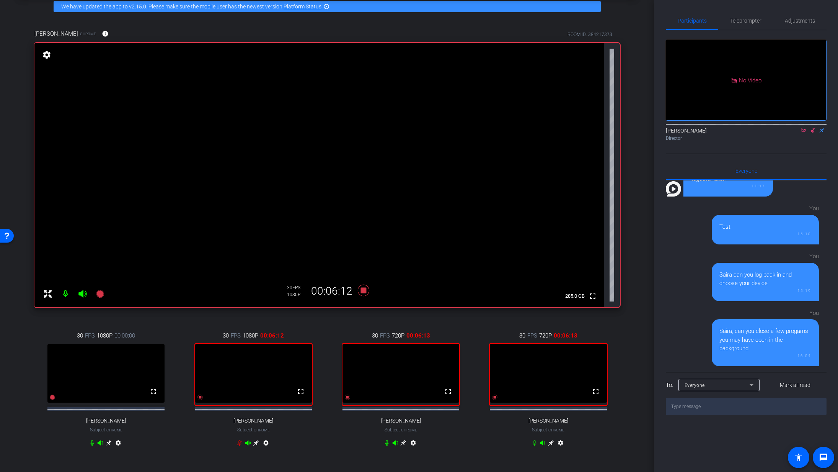
click at [575, 109] on div "arrow_back Global Cyber Back to project Send invite account_box grid_on setting…" at bounding box center [419, 236] width 838 height 472
click at [575, 133] on icon at bounding box center [813, 130] width 4 height 5
click at [361, 288] on icon at bounding box center [363, 289] width 11 height 11
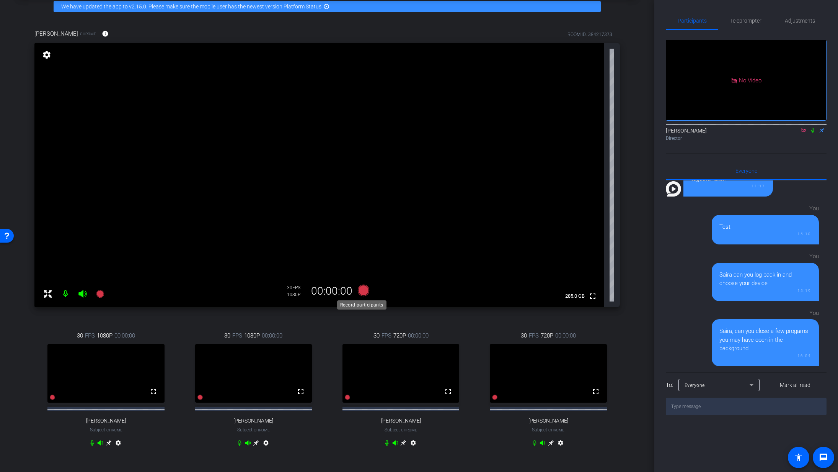
click at [364, 292] on icon at bounding box center [363, 289] width 11 height 11
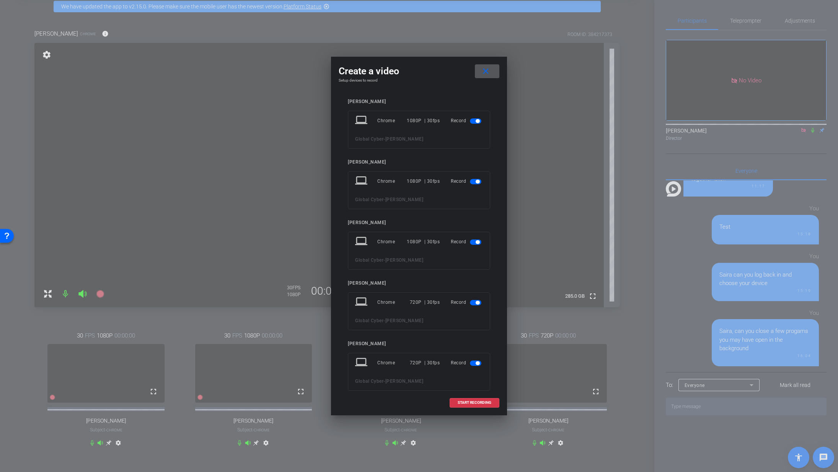
click at [474, 124] on mat-slide-toggle at bounding box center [476, 120] width 13 height 9
click at [476, 119] on span "button" at bounding box center [478, 121] width 4 height 4
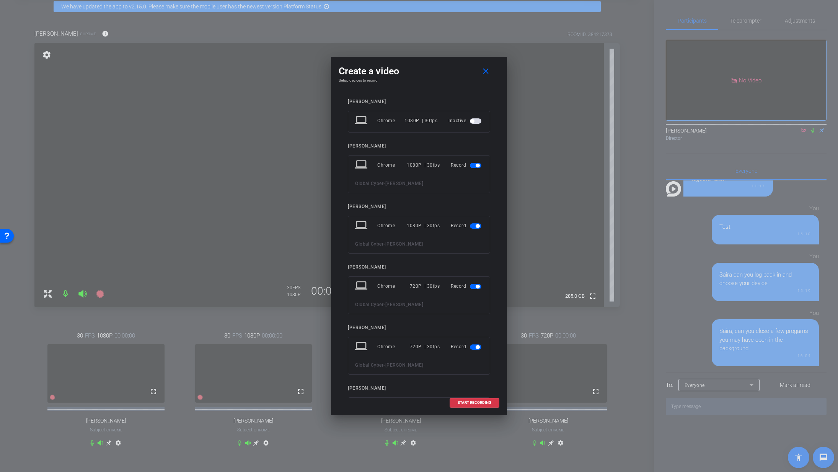
drag, startPoint x: 495, startPoint y: 212, endPoint x: 502, endPoint y: 278, distance: 66.1
click at [502, 278] on div "Create a video close Setup devices to record Amy Rose laptop Chrome 1080P | 30f…" at bounding box center [419, 236] width 176 height 358
click at [569, 227] on div at bounding box center [419, 236] width 838 height 472
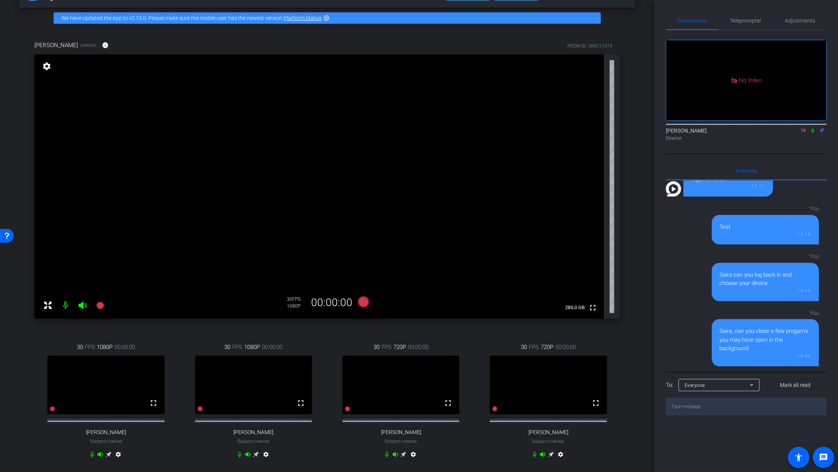
scroll to position [26, 0]
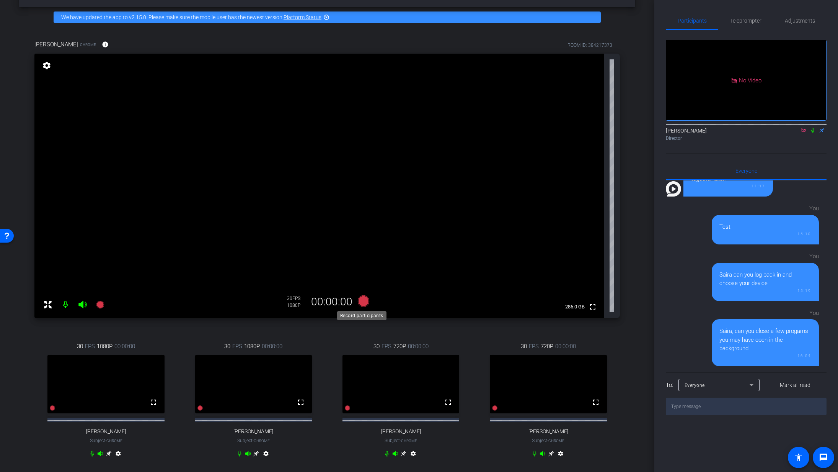
click at [361, 302] on icon at bounding box center [363, 300] width 11 height 11
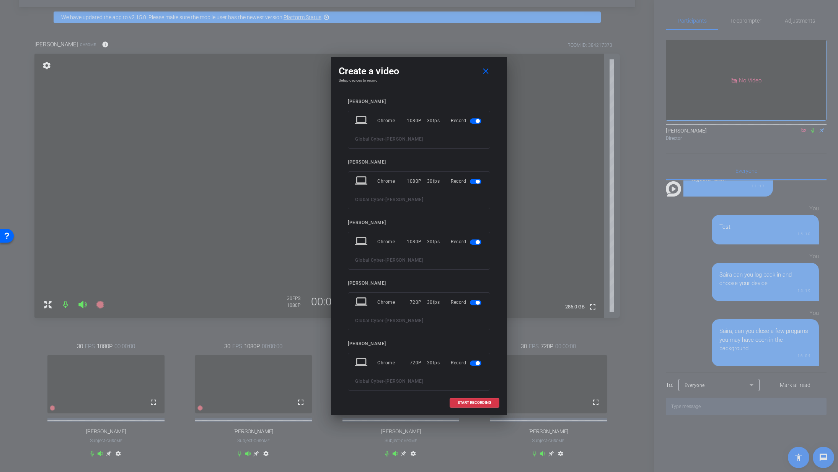
click at [471, 122] on span "button" at bounding box center [475, 120] width 11 height 5
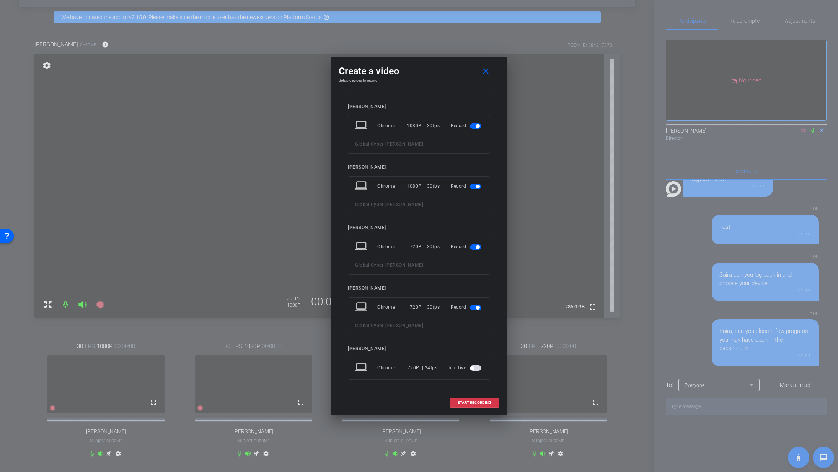
scroll to position [0, 0]
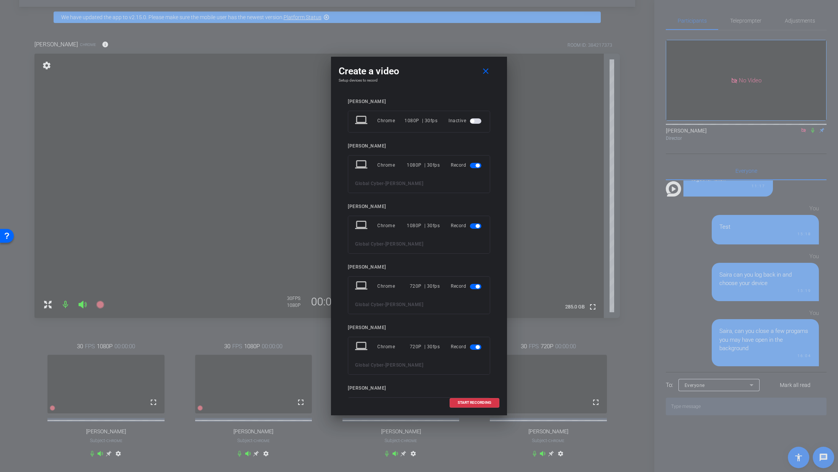
click at [470, 121] on span "button" at bounding box center [472, 121] width 4 height 4
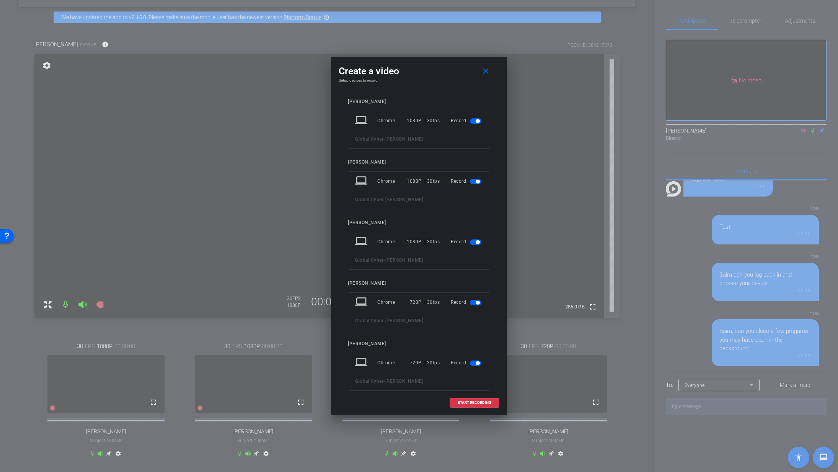
click at [472, 121] on span "button" at bounding box center [475, 120] width 11 height 5
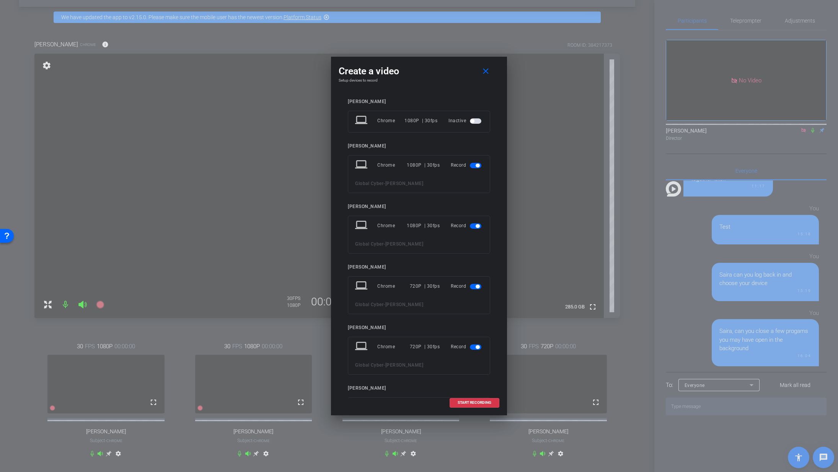
click at [472, 121] on span "button" at bounding box center [475, 120] width 11 height 5
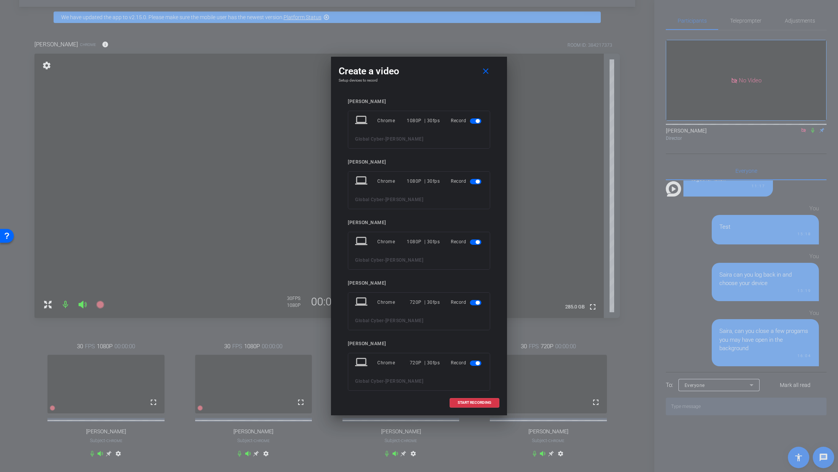
scroll to position [56, 0]
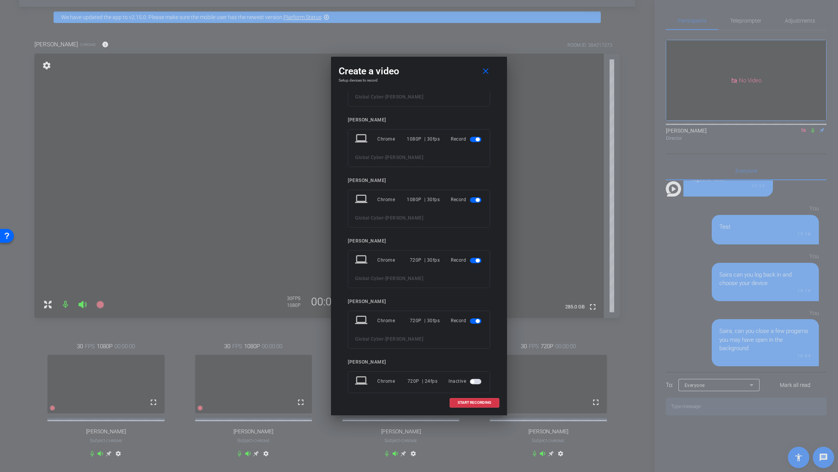
drag, startPoint x: 495, startPoint y: 142, endPoint x: 495, endPoint y: 97, distance: 44.8
click at [495, 97] on div "Amy Rose laptop Chrome 1080P | 30fps Record Global Cyber - Amy Rose Kathryn Car…" at bounding box center [419, 244] width 161 height 307
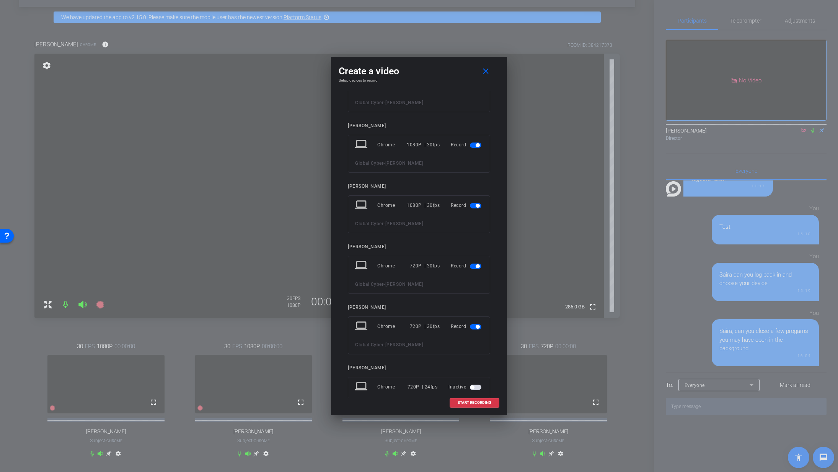
scroll to position [0, 0]
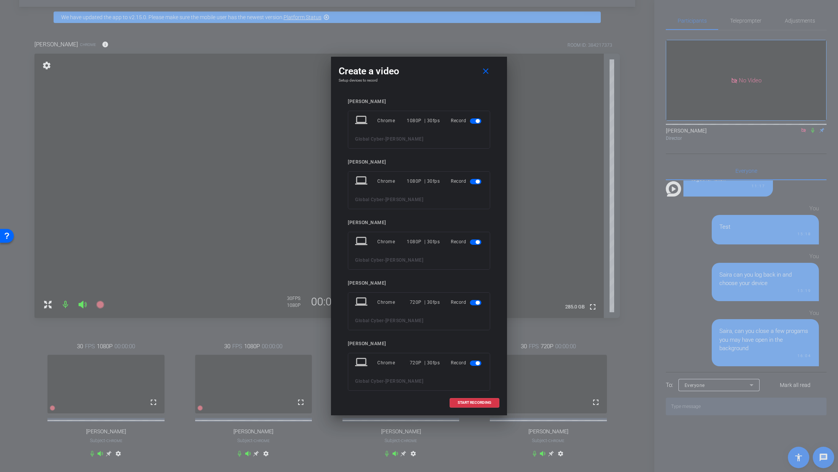
click at [470, 121] on span "button" at bounding box center [475, 120] width 11 height 5
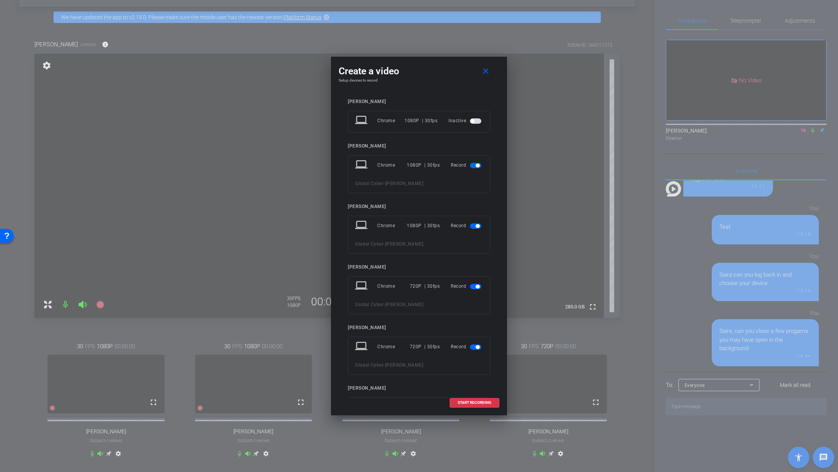
click at [492, 319] on div "Amy Rose laptop Chrome 1080P | 30fps Inactive Kathryn Carruthers laptop Chrome …" at bounding box center [419, 244] width 161 height 307
click at [477, 319] on span "START RECORDING" at bounding box center [475, 402] width 34 height 4
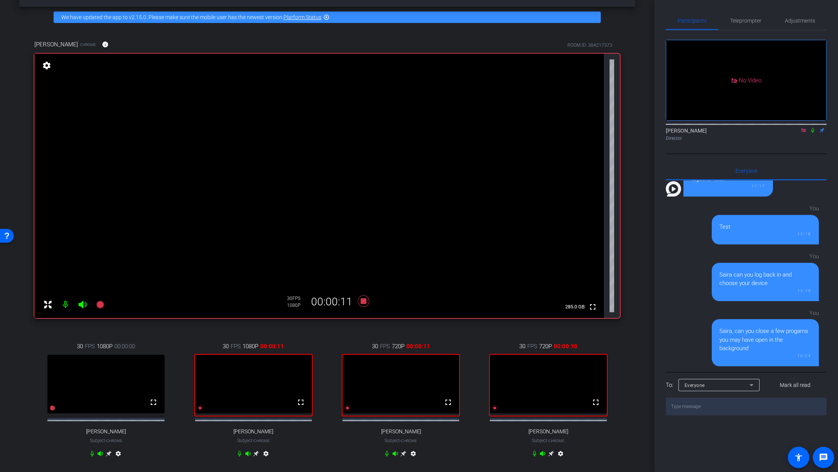
click at [575, 133] on icon at bounding box center [813, 129] width 6 height 5
click at [548, 319] on icon at bounding box center [551, 453] width 6 height 6
click at [575, 319] on div "You Saira, can you close a few progams you may have open in the background 16:04" at bounding box center [742, 335] width 153 height 61
click at [253, 319] on icon at bounding box center [256, 453] width 6 height 6
click at [575, 319] on div "arrow_back Global Cyber Back to project Send invite account_box grid_on setting…" at bounding box center [327, 210] width 655 height 472
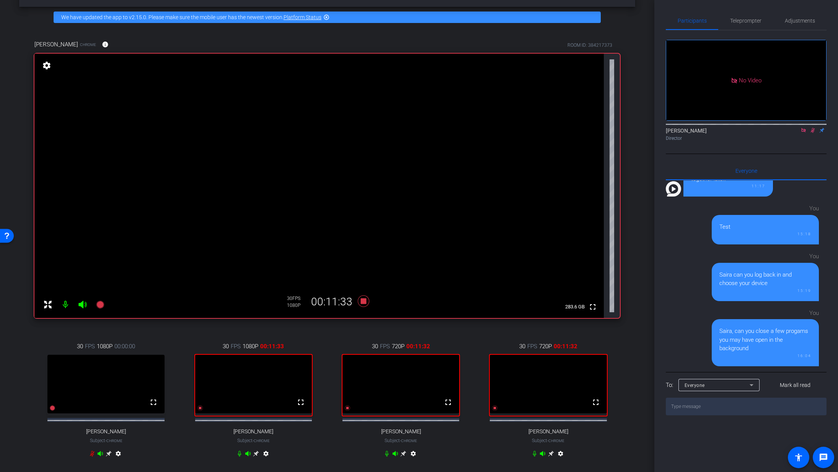
click at [402, 319] on icon at bounding box center [403, 453] width 6 height 6
click at [548, 319] on icon at bounding box center [551, 454] width 6 height 6
click at [575, 319] on div "arrow_back Global Cyber Back to project Send invite account_box grid_on setting…" at bounding box center [327, 210] width 655 height 472
click at [109, 319] on icon at bounding box center [109, 453] width 6 height 6
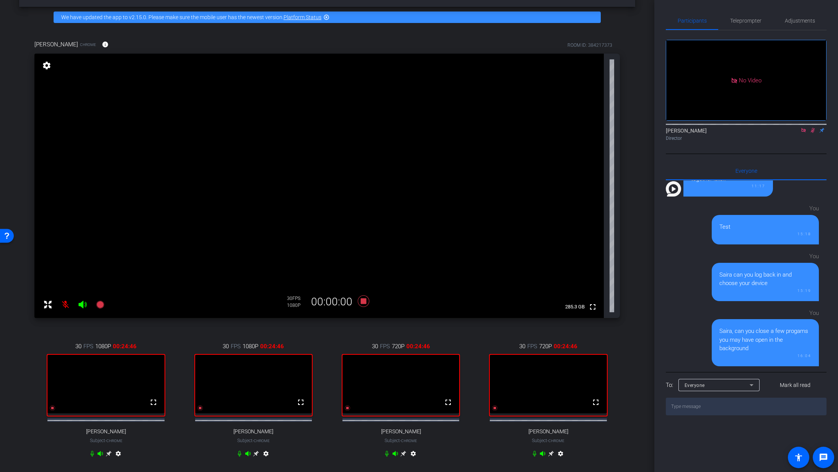
click at [48, 66] on mat-icon "settings" at bounding box center [46, 65] width 11 height 9
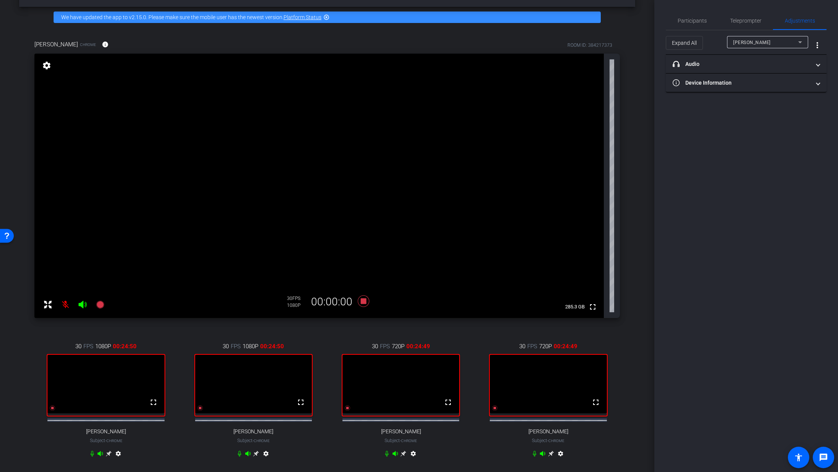
click at [575, 42] on icon at bounding box center [801, 42] width 4 height 2
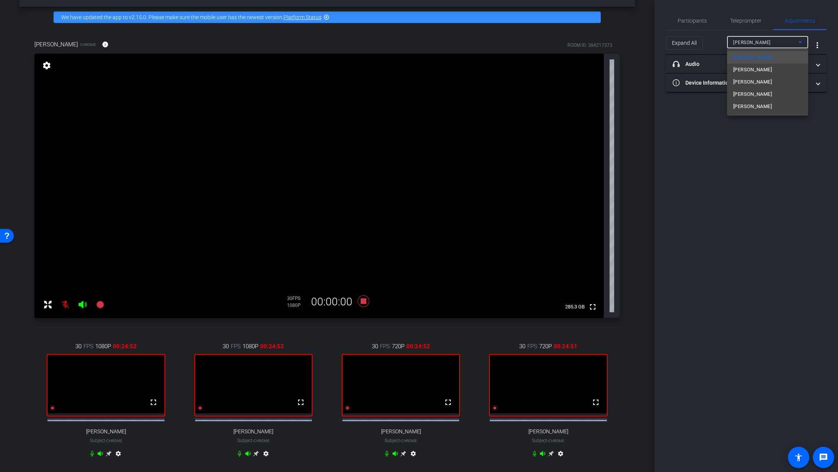
click at [575, 85] on div at bounding box center [419, 236] width 838 height 472
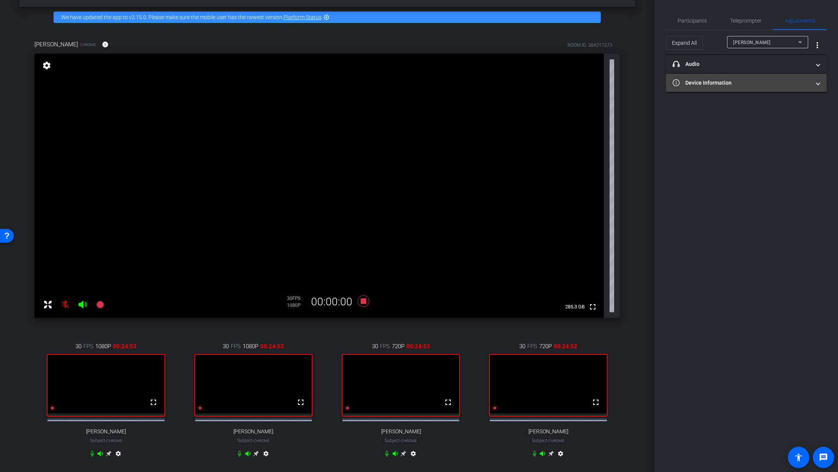
click at [575, 82] on span "Device Information" at bounding box center [745, 83] width 144 height 8
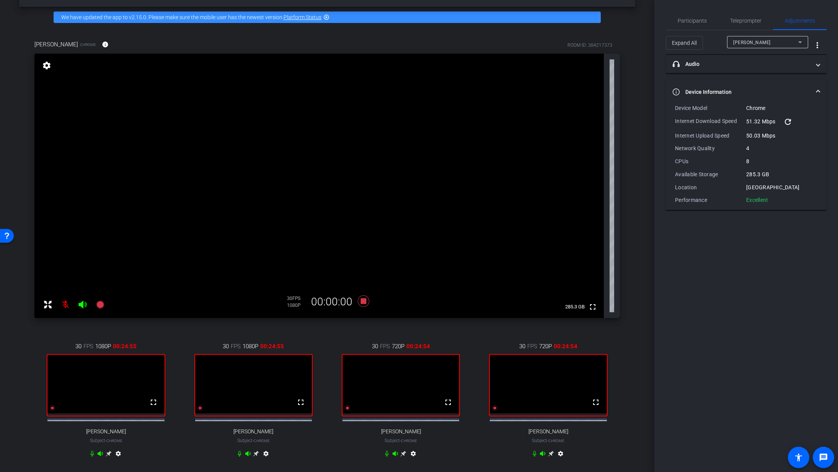
click at [575, 248] on div "Participants Teleprompter Adjustments Abe Menendez Director Everyone 0 Anka hel…" at bounding box center [747, 236] width 184 height 472
click at [575, 25] on span "Teleprompter" at bounding box center [745, 20] width 31 height 18
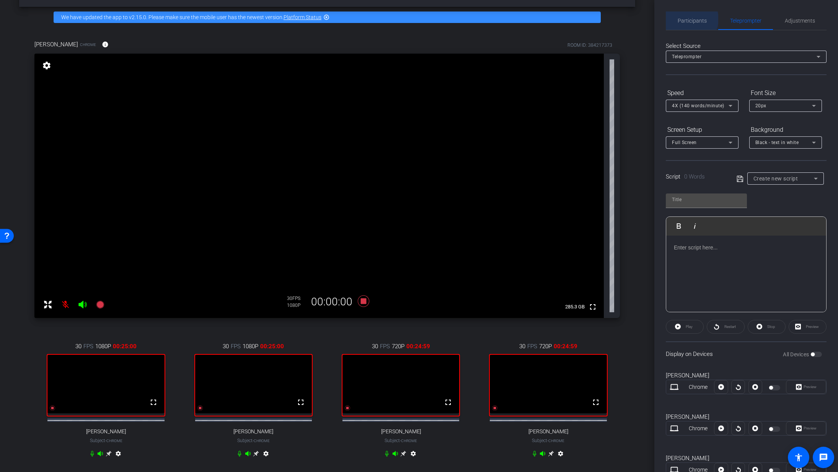
click at [575, 19] on span "Participants" at bounding box center [692, 20] width 29 height 5
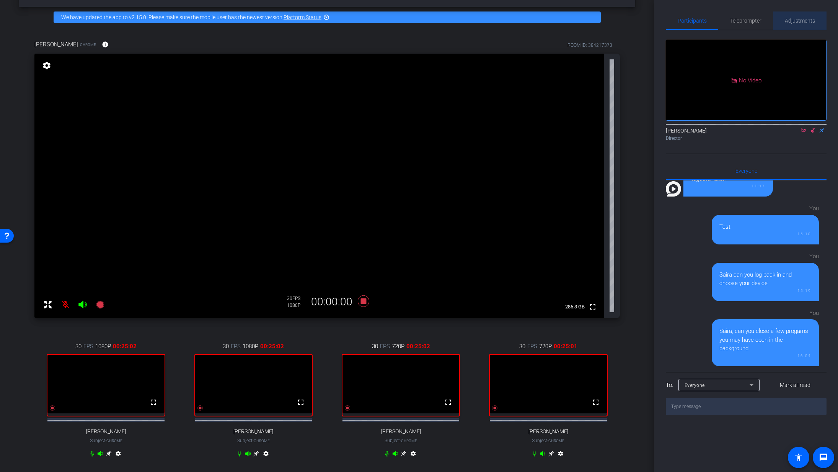
click at [575, 18] on span "Adjustments" at bounding box center [800, 20] width 30 height 5
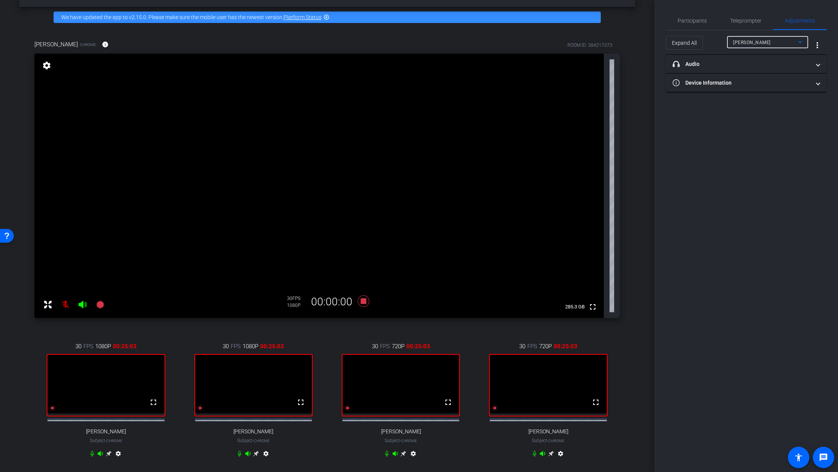
click at [575, 42] on icon at bounding box center [801, 42] width 4 height 2
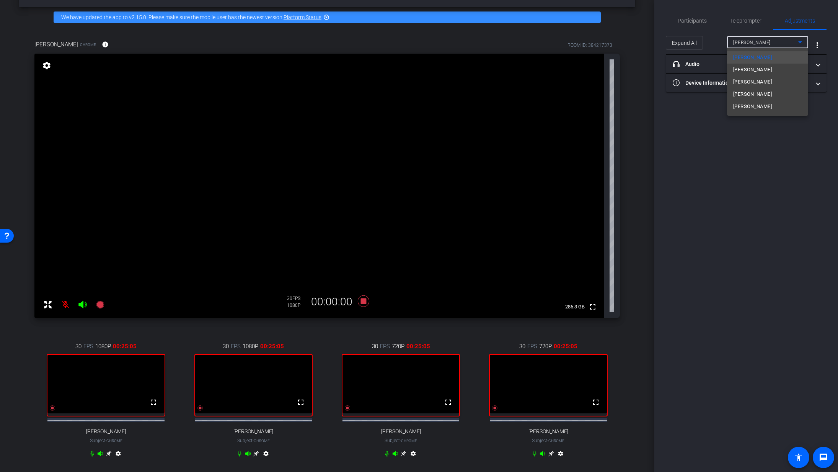
click at [575, 124] on div at bounding box center [419, 236] width 838 height 472
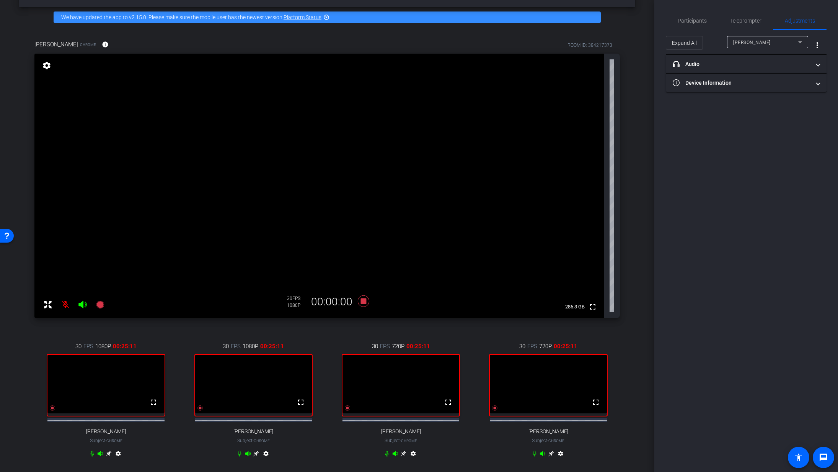
click at [46, 67] on mat-icon "settings" at bounding box center [46, 65] width 11 height 9
click at [575, 46] on mat-icon "more_vert" at bounding box center [817, 45] width 9 height 9
click at [575, 21] on div at bounding box center [419, 236] width 838 height 472
click at [575, 21] on span "Participants" at bounding box center [692, 20] width 29 height 5
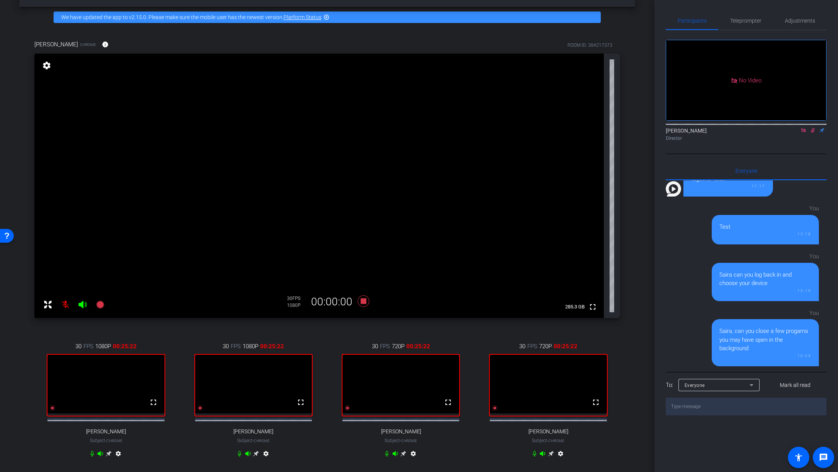
click at [49, 66] on mat-icon "settings" at bounding box center [46, 65] width 11 height 9
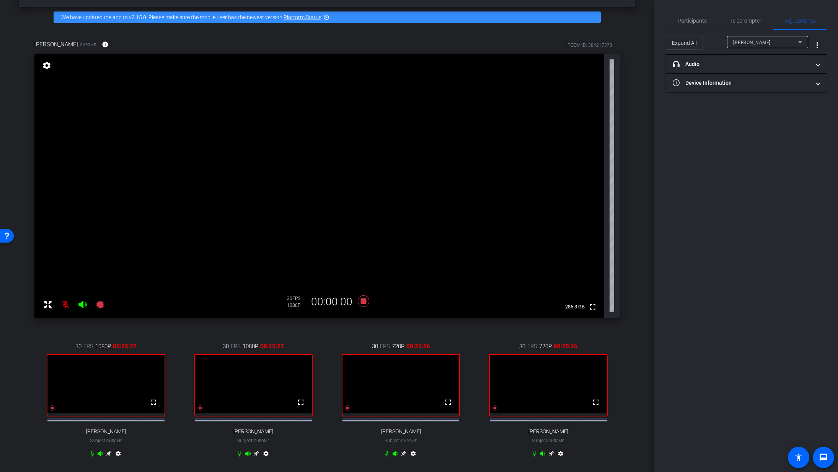
click at [575, 42] on icon at bounding box center [801, 42] width 4 height 2
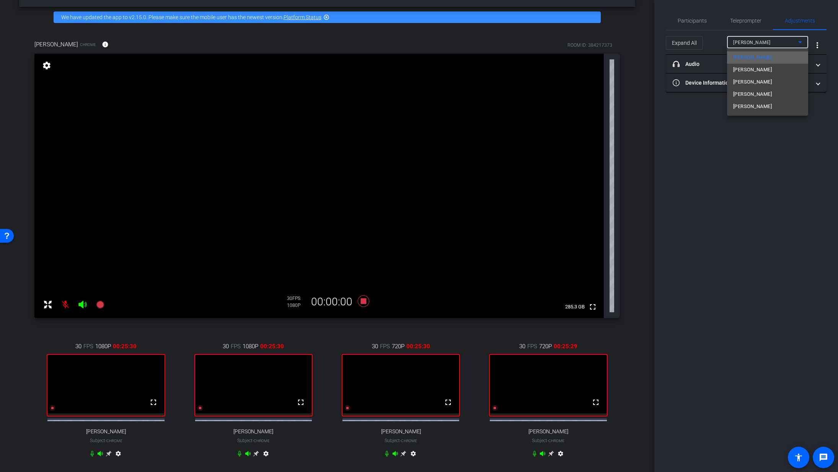
click at [575, 54] on mat-option "Amy Rose" at bounding box center [767, 57] width 81 height 12
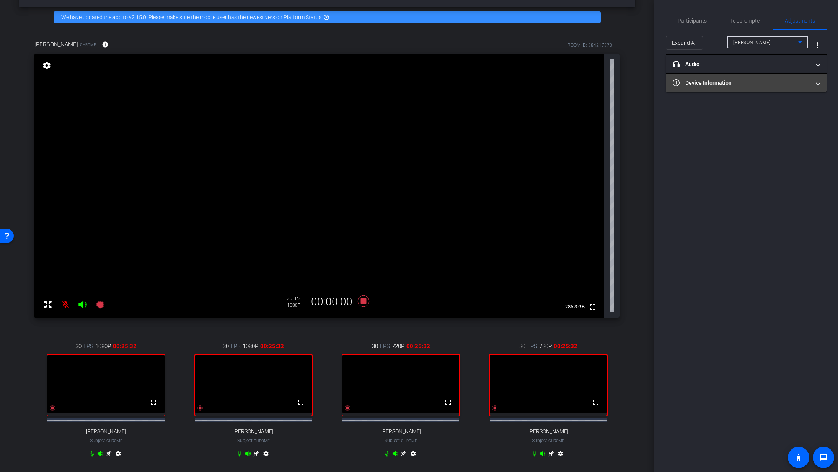
click at [575, 81] on mat-panel-title "Device Information" at bounding box center [742, 83] width 138 height 8
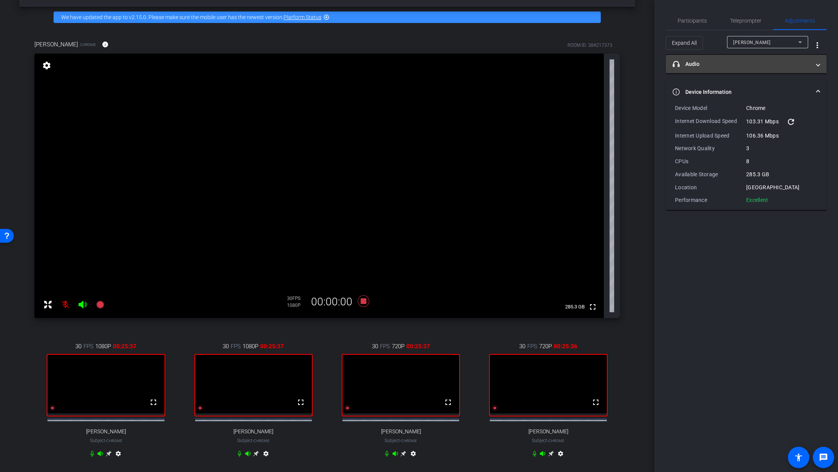
click at [575, 63] on mat-panel-title "headphone icon Audio" at bounding box center [742, 64] width 138 height 8
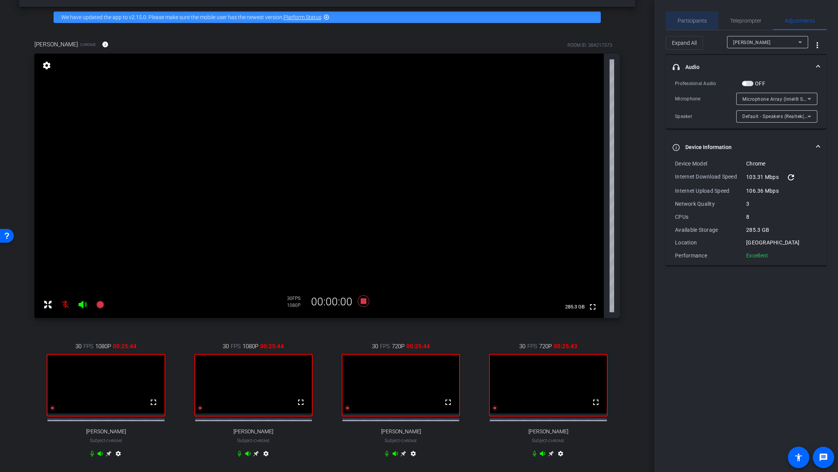
click at [575, 21] on span "Participants" at bounding box center [692, 20] width 29 height 5
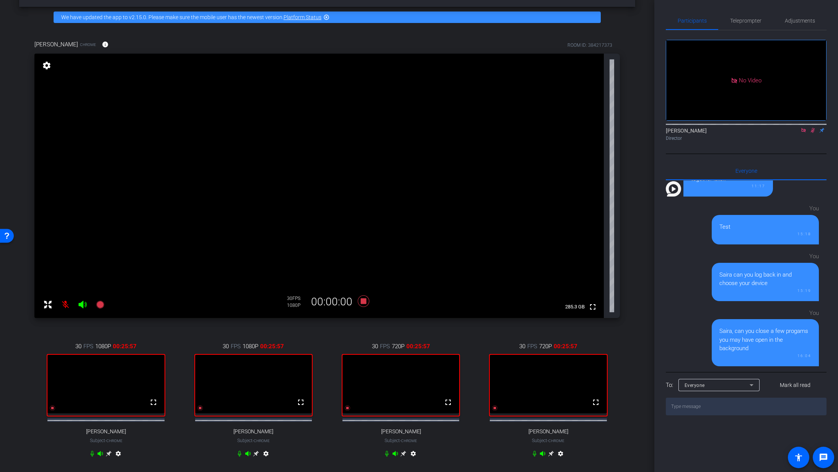
click at [47, 64] on mat-icon "settings" at bounding box center [46, 65] width 11 height 9
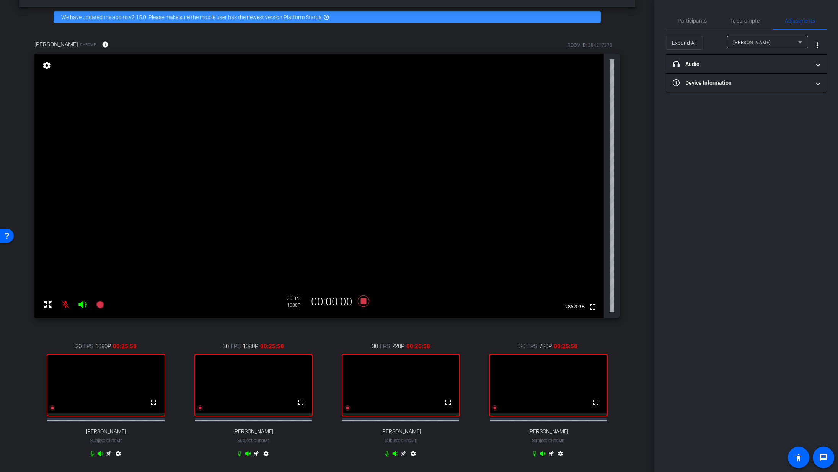
click at [47, 64] on mat-icon "settings" at bounding box center [46, 65] width 11 height 9
click at [575, 41] on div "Amy Rose" at bounding box center [765, 43] width 65 height 10
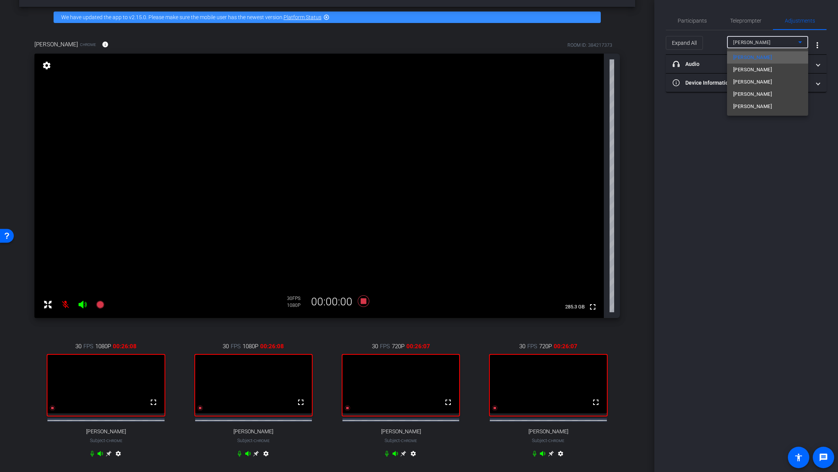
click at [575, 57] on span "Amy Rose" at bounding box center [752, 57] width 39 height 9
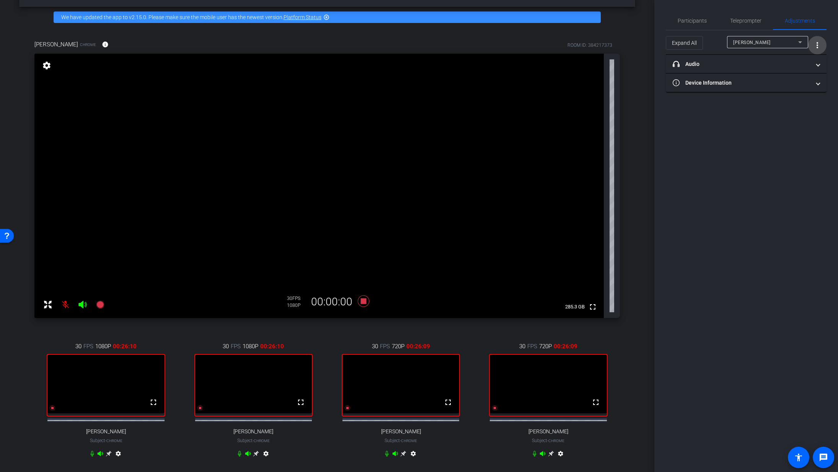
click at [575, 44] on mat-icon "more_vert" at bounding box center [817, 45] width 9 height 9
click at [575, 23] on div at bounding box center [419, 236] width 838 height 472
click at [575, 20] on span "Participants" at bounding box center [692, 20] width 29 height 5
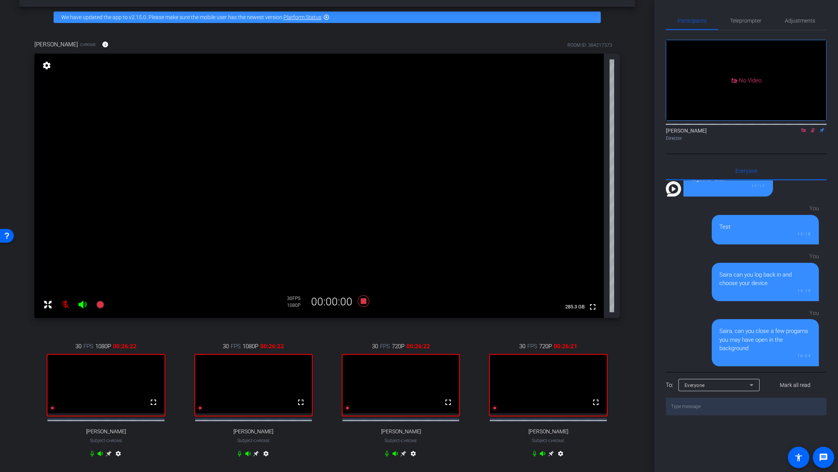
click at [46, 67] on mat-icon "settings" at bounding box center [46, 65] width 11 height 9
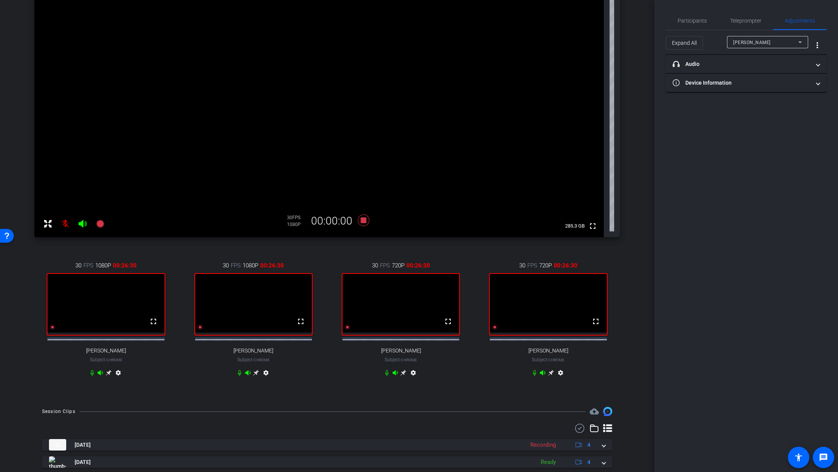
scroll to position [110, 0]
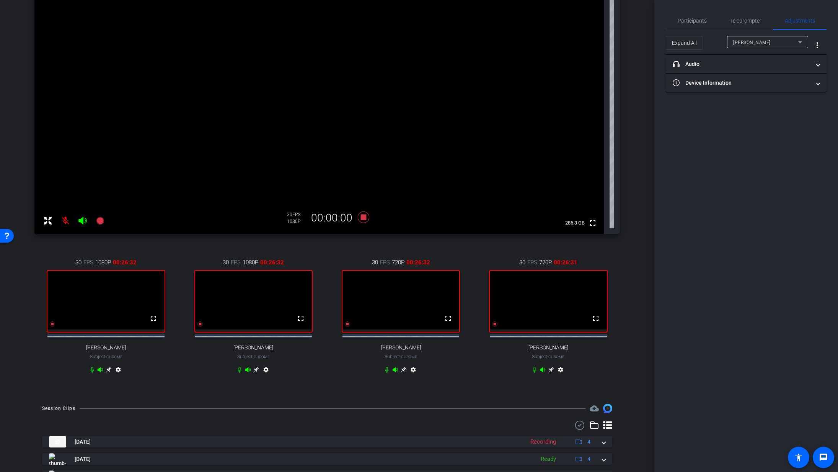
click at [255, 319] on icon at bounding box center [256, 370] width 6 height 6
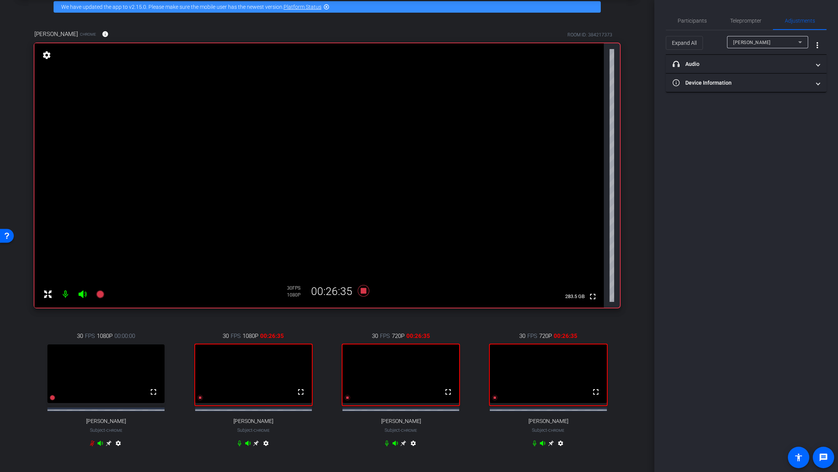
scroll to position [35, 0]
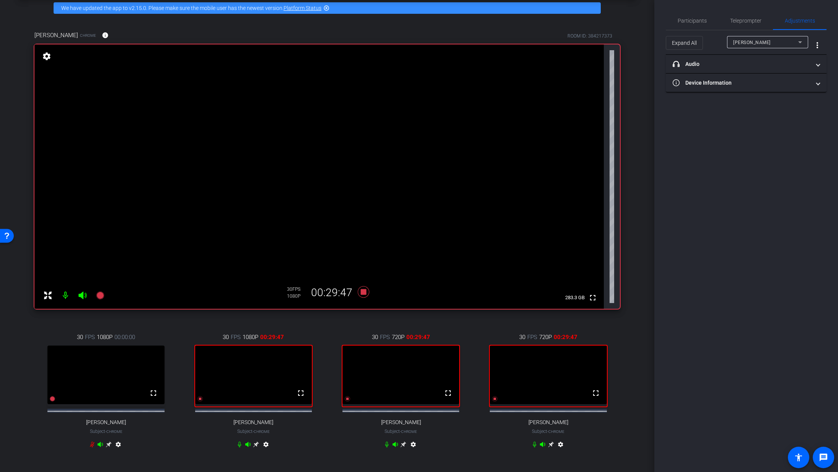
click at [575, 319] on div "Participants Teleprompter Adjustments Abe Menendez Director Everyone 0 Anka hel…" at bounding box center [747, 236] width 184 height 472
click at [575, 25] on span "Participants" at bounding box center [692, 20] width 29 height 18
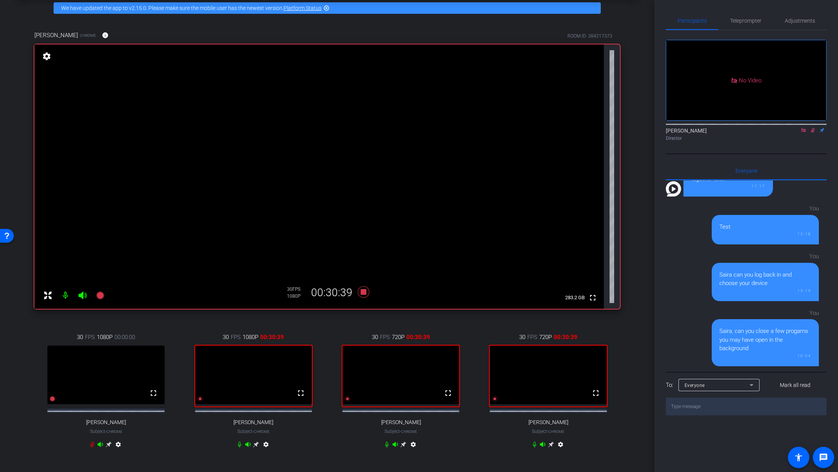
click at [119, 319] on mat-icon "settings" at bounding box center [118, 445] width 9 height 9
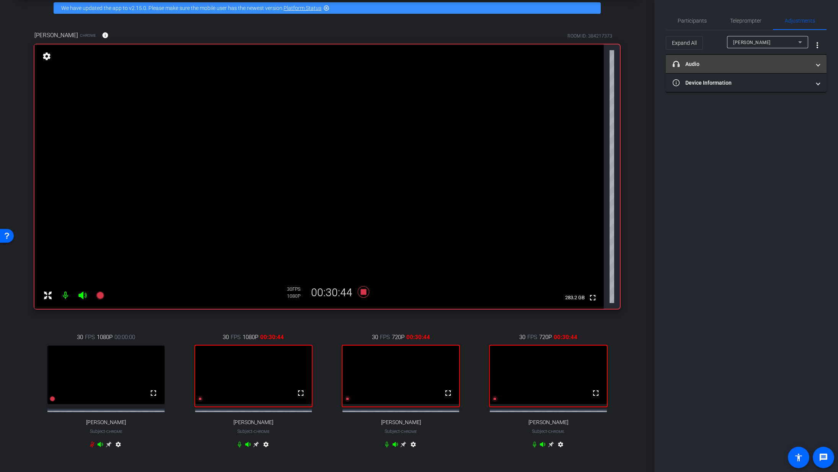
click at [575, 63] on span "headphone icon Audio" at bounding box center [745, 64] width 144 height 8
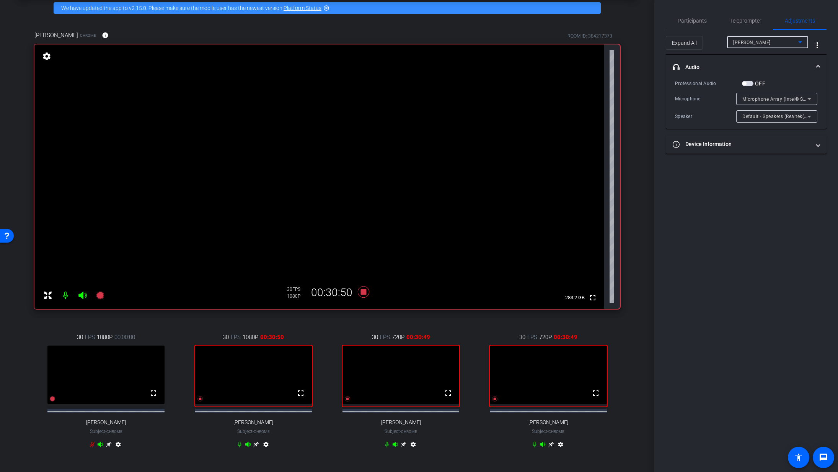
click at [575, 42] on icon at bounding box center [801, 42] width 4 height 2
click at [575, 198] on div at bounding box center [419, 236] width 838 height 472
click at [575, 19] on span "Participants" at bounding box center [692, 20] width 29 height 5
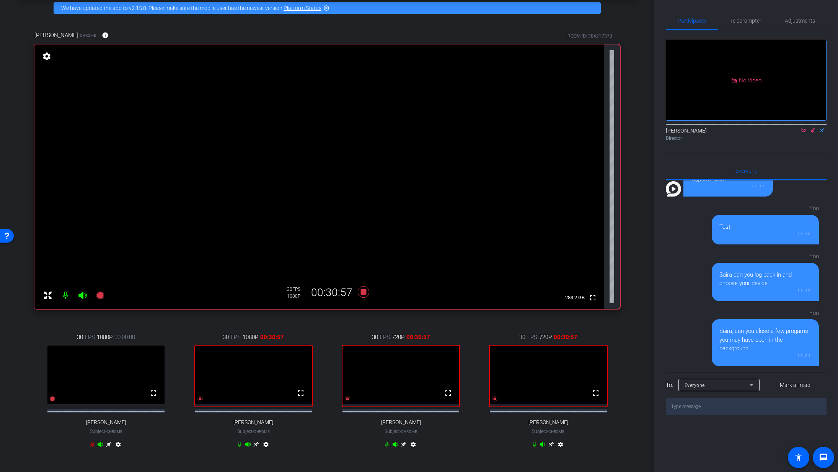
click at [575, 127] on icon at bounding box center [813, 129] width 6 height 5
click at [360, 292] on icon at bounding box center [363, 291] width 11 height 11
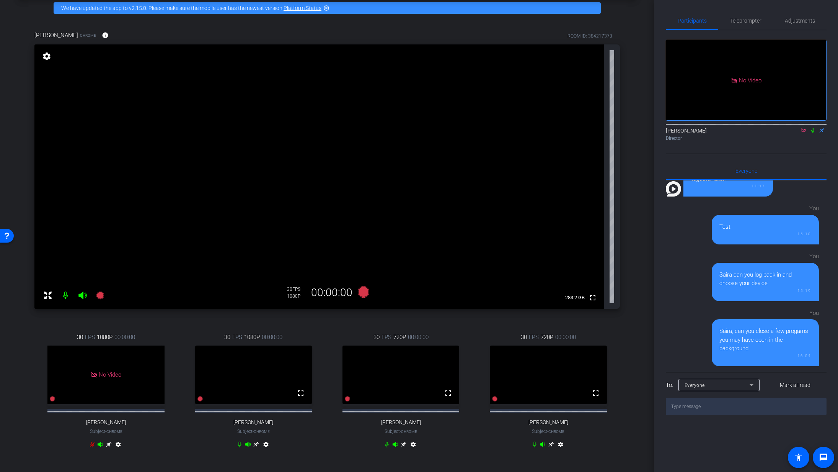
click at [575, 128] on icon at bounding box center [804, 130] width 4 height 4
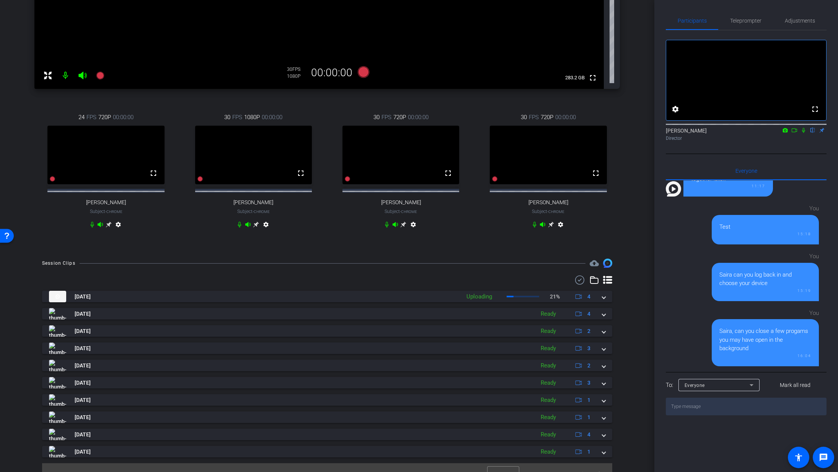
scroll to position [275, 0]
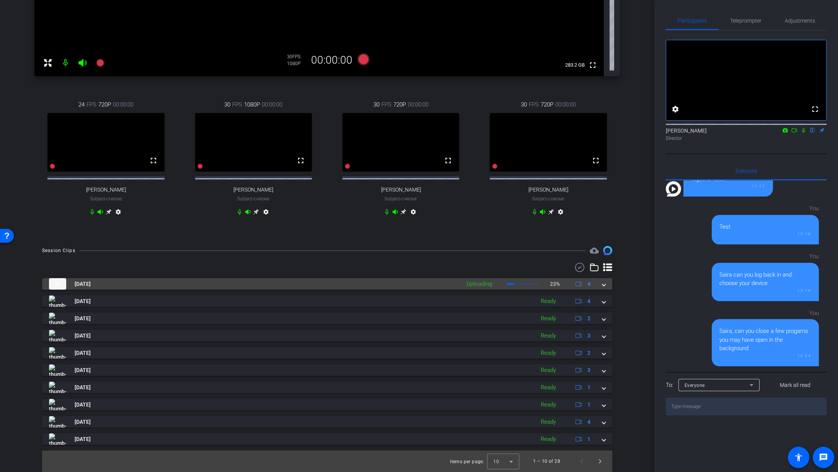
click at [575, 284] on span at bounding box center [604, 284] width 3 height 8
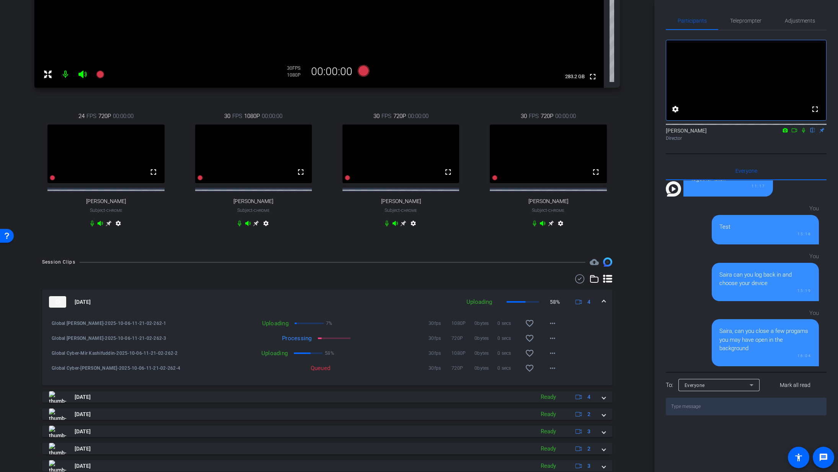
scroll to position [257, 0]
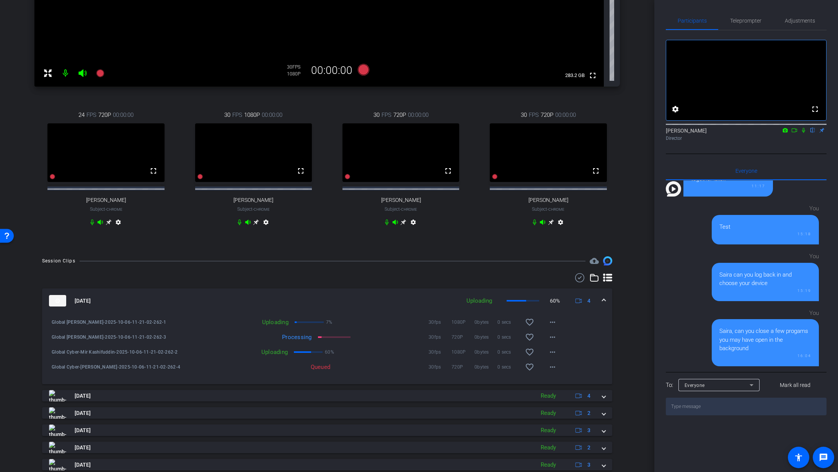
click at [575, 277] on div "Participants Teleprompter Adjustments fullscreen settings Abe Menendez flip Dir…" at bounding box center [747, 236] width 184 height 472
click at [548, 319] on mat-icon "more_horiz" at bounding box center [552, 366] width 9 height 9
click at [575, 304] on div at bounding box center [419, 236] width 838 height 472
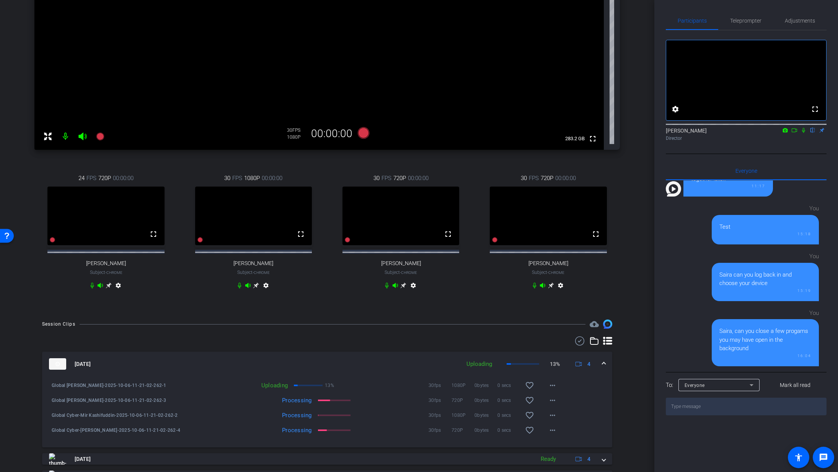
scroll to position [193, 0]
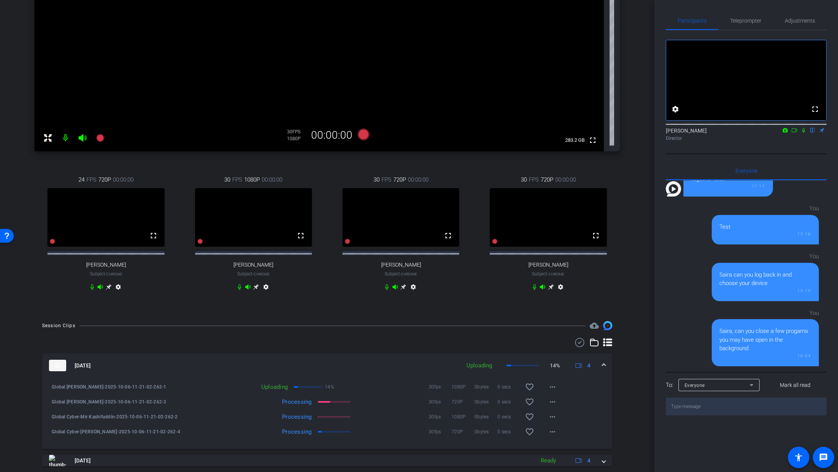
click at [255, 290] on icon at bounding box center [256, 287] width 6 height 6
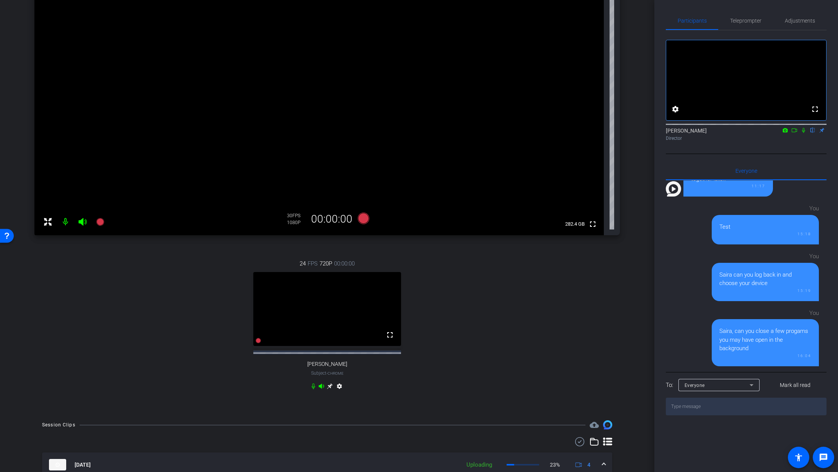
scroll to position [108, 0]
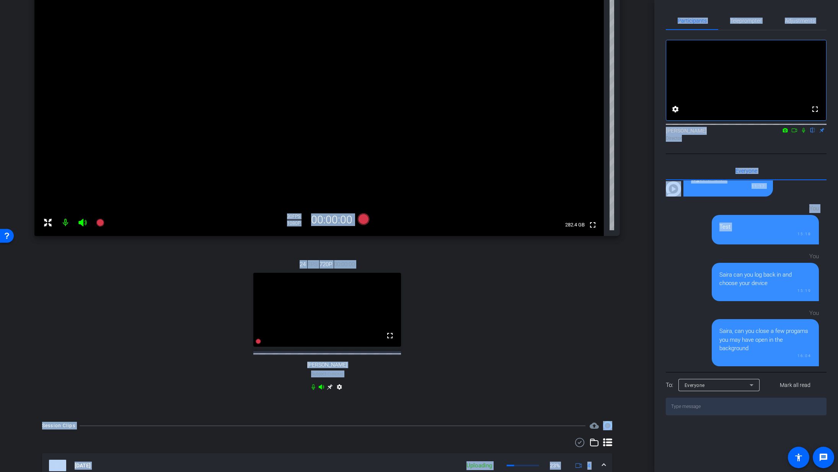
drag, startPoint x: 649, startPoint y: 207, endPoint x: 656, endPoint y: 252, distance: 45.3
click at [575, 252] on div "arrow_back Global Cyber Back to project Send invite account_box grid_on setting…" at bounding box center [419, 236] width 838 height 472
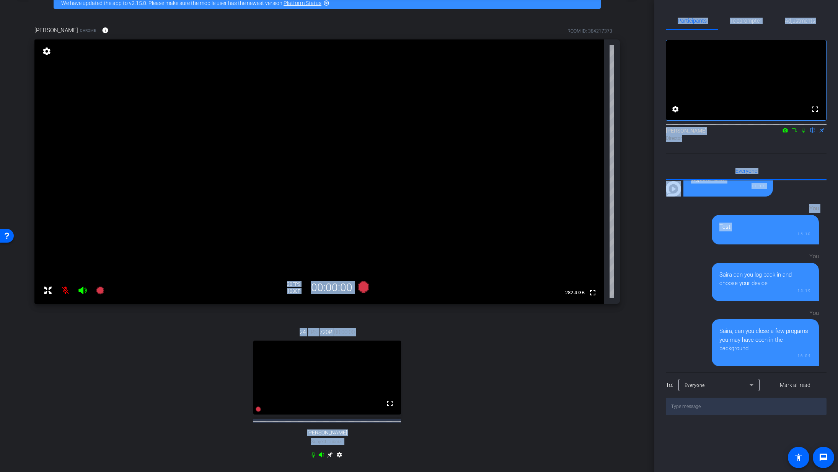
scroll to position [36, 0]
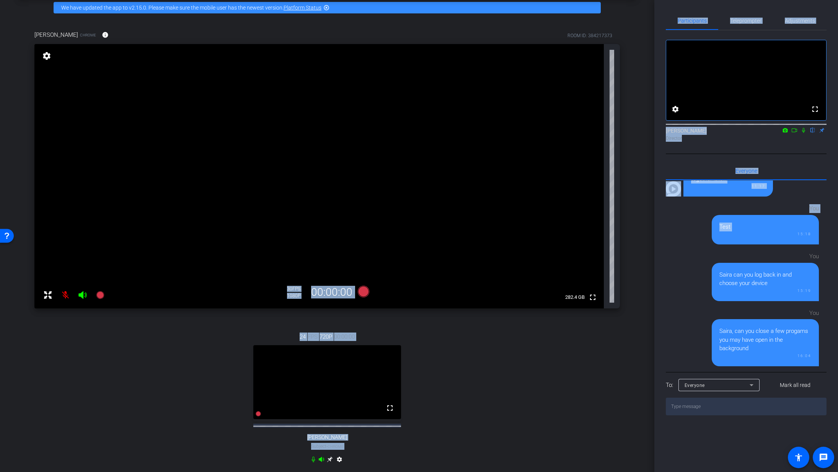
click at [575, 133] on icon at bounding box center [795, 129] width 6 height 5
click at [575, 133] on icon at bounding box center [813, 130] width 3 height 5
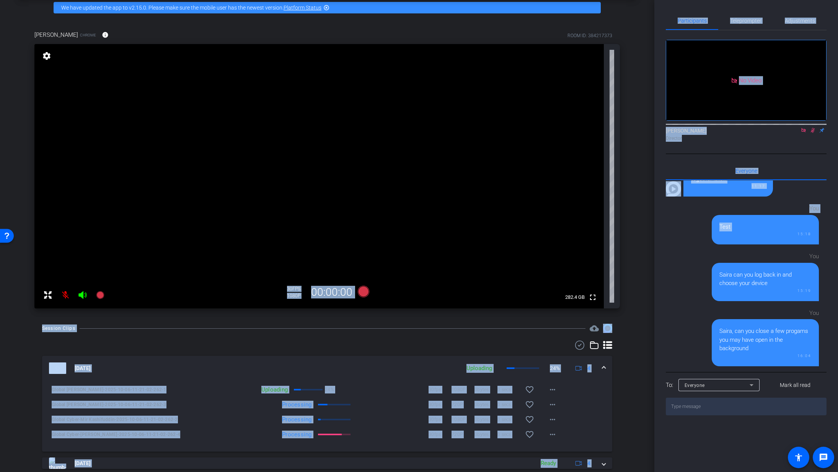
click at [80, 295] on icon at bounding box center [82, 295] width 8 height 8
click at [42, 224] on video at bounding box center [319, 176] width 570 height 264
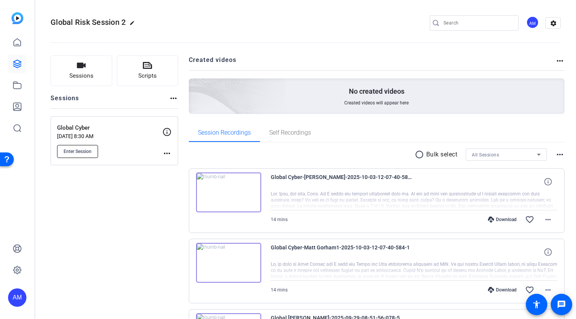
click at [74, 153] on span "Enter Session" at bounding box center [78, 152] width 28 height 6
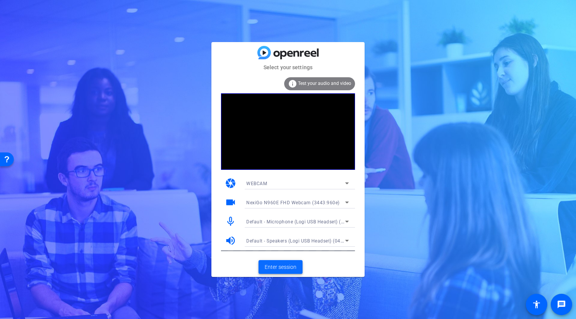
click at [280, 265] on span "Enter session" at bounding box center [281, 267] width 32 height 8
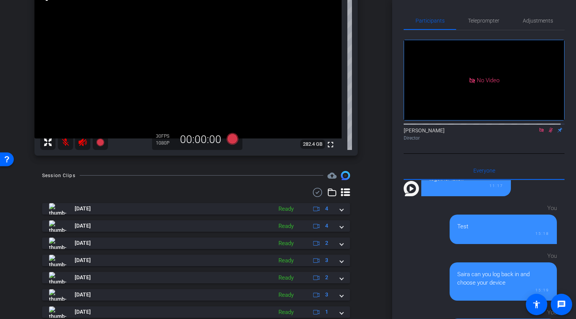
scroll to position [94, 0]
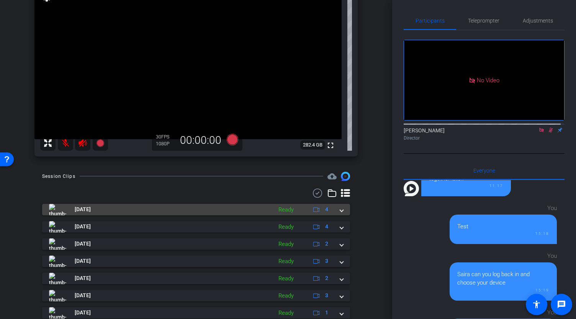
click at [340, 214] on span at bounding box center [341, 210] width 3 height 8
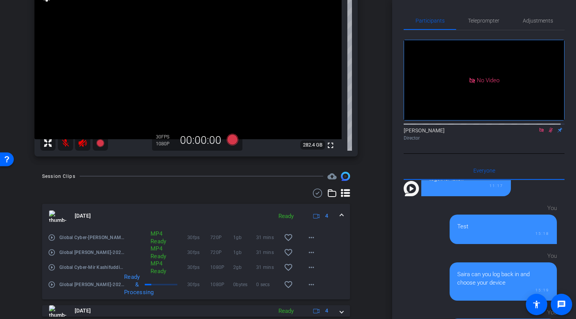
click at [81, 148] on icon at bounding box center [82, 143] width 9 height 9
click at [63, 143] on mat-icon at bounding box center [65, 143] width 15 height 15
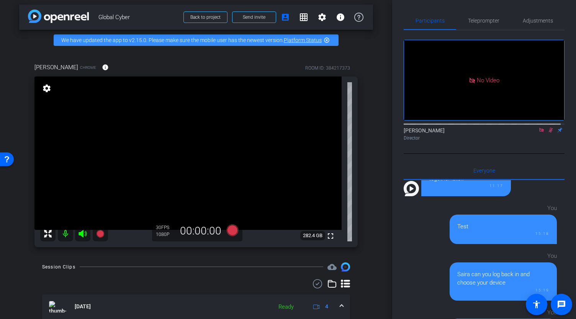
scroll to position [0, 0]
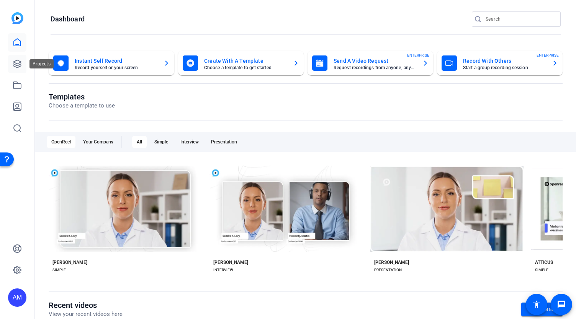
click at [17, 65] on icon at bounding box center [17, 63] width 9 height 9
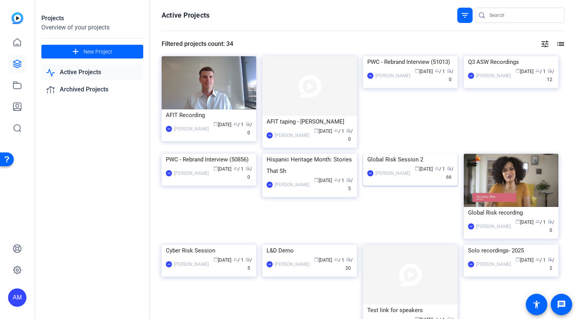
click at [409, 154] on img at bounding box center [410, 154] width 95 height 0
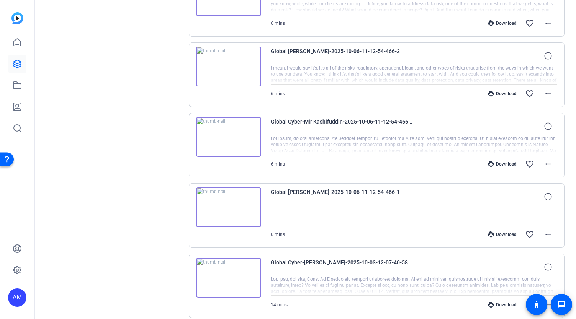
scroll to position [477, 0]
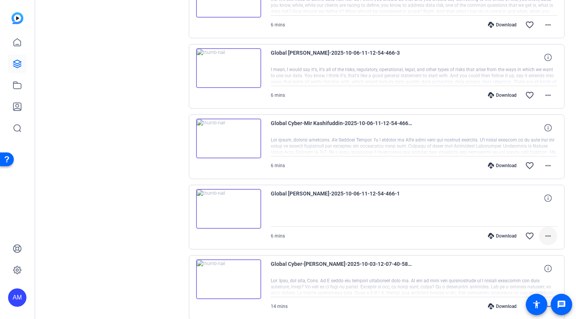
click at [543, 233] on mat-icon "more_horiz" at bounding box center [547, 236] width 9 height 9
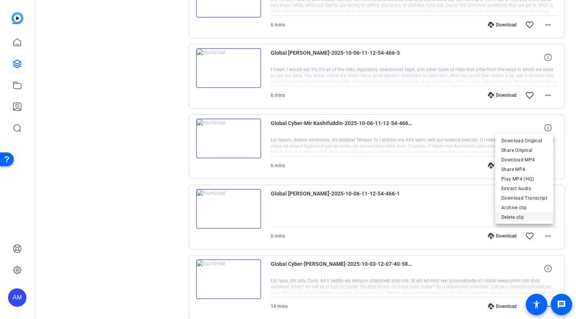
click at [524, 216] on span "Delete clip" at bounding box center [524, 216] width 46 height 9
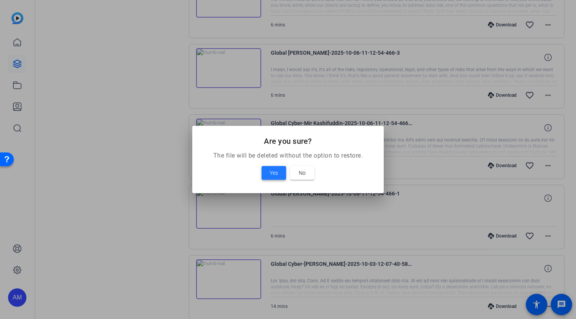
click at [276, 174] on span "Yes" at bounding box center [274, 172] width 8 height 9
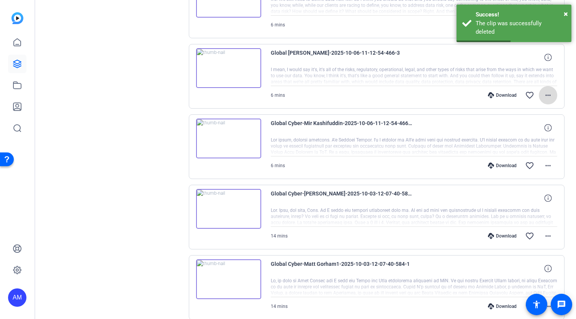
click at [544, 91] on mat-icon "more_horiz" at bounding box center [547, 95] width 9 height 9
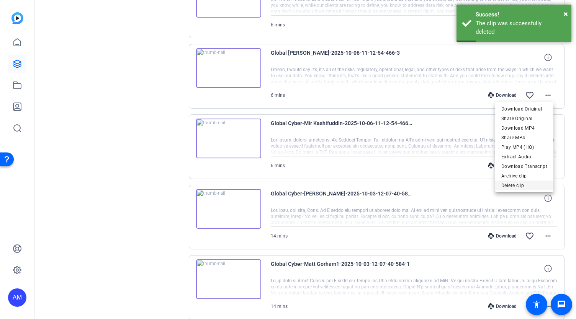
click at [520, 184] on span "Delete clip" at bounding box center [524, 185] width 46 height 9
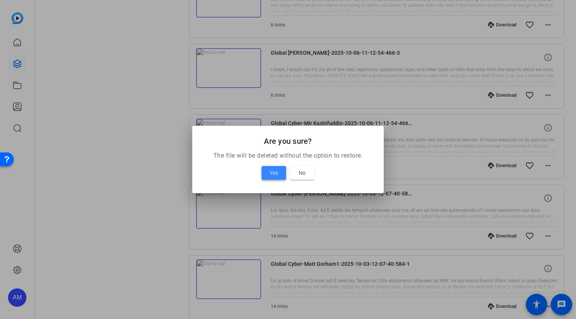
click at [273, 173] on span "Yes" at bounding box center [274, 172] width 8 height 9
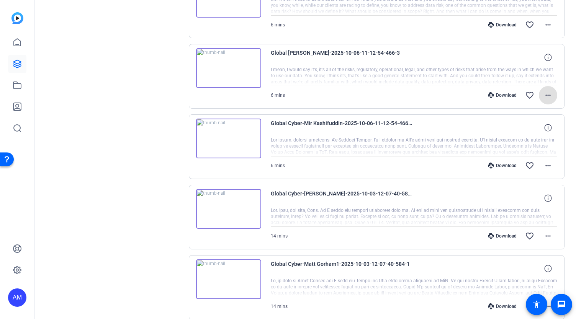
scroll to position [452, 0]
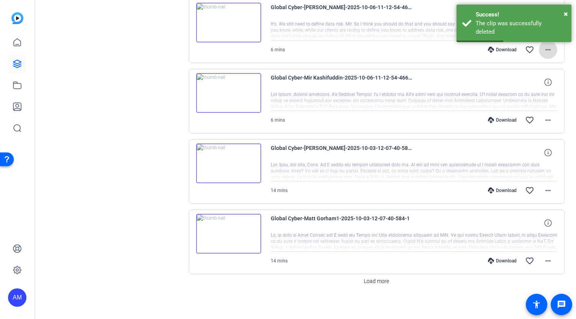
click at [544, 47] on mat-icon "more_horiz" at bounding box center [547, 49] width 9 height 9
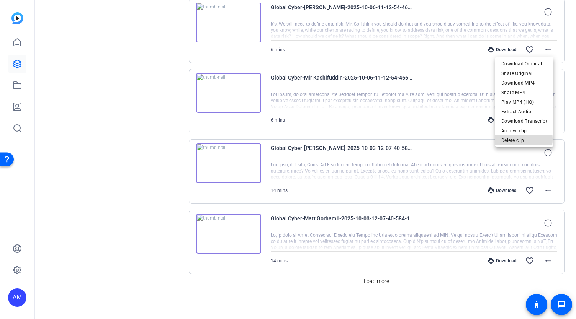
click at [522, 139] on span "Delete clip" at bounding box center [524, 140] width 46 height 9
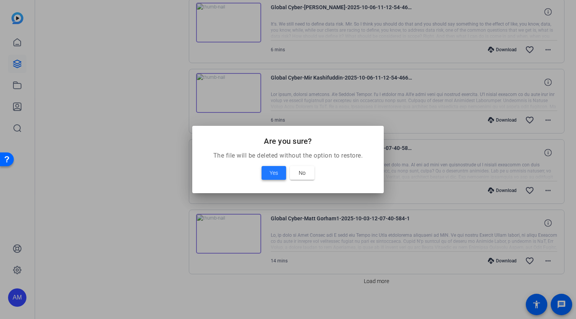
click at [270, 172] on span "Yes" at bounding box center [274, 172] width 8 height 9
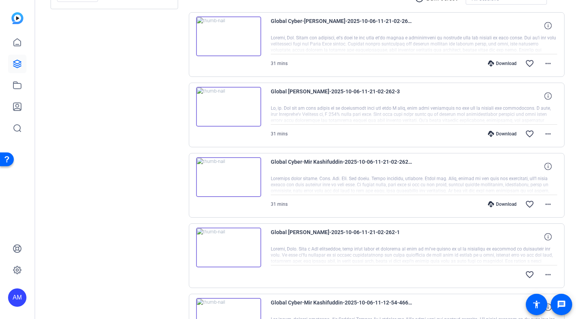
scroll to position [0, 0]
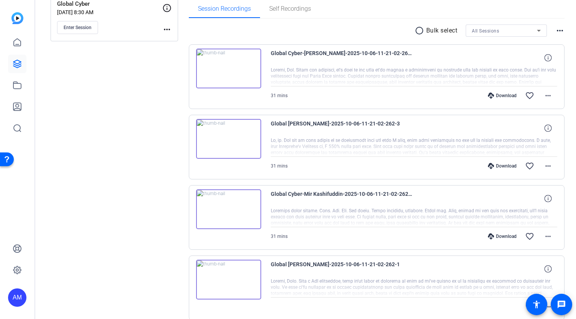
scroll to position [119, 0]
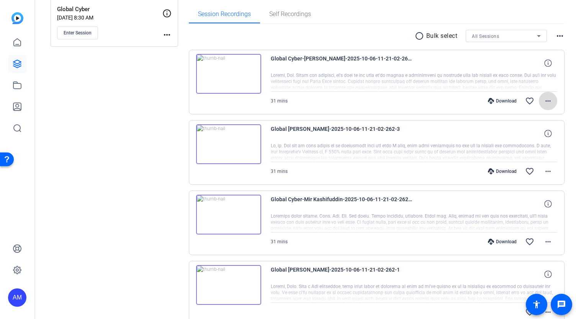
click at [544, 99] on mat-icon "more_horiz" at bounding box center [547, 100] width 9 height 9
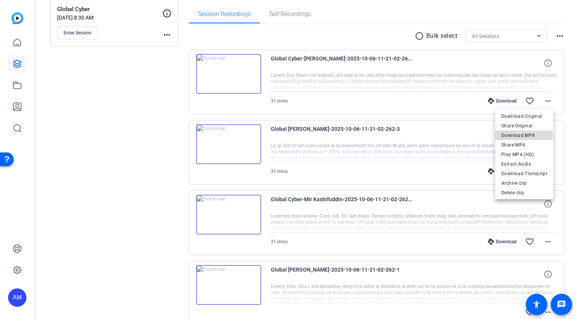
click at [524, 135] on span "Download MP4" at bounding box center [524, 135] width 46 height 9
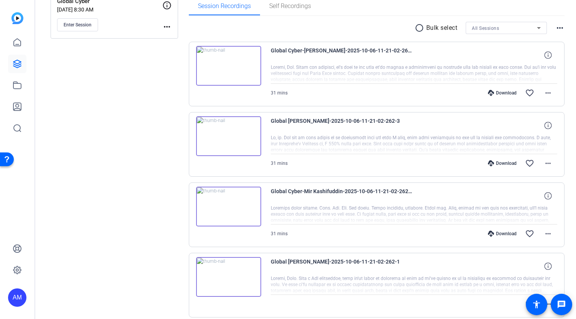
scroll to position [132, 0]
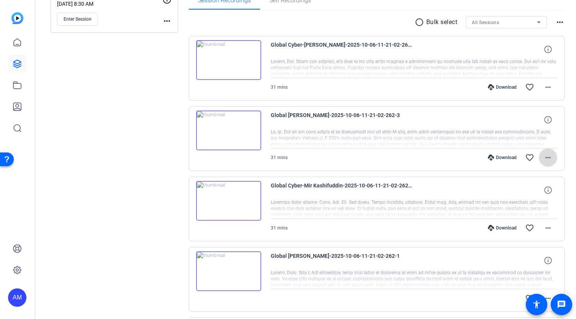
click at [543, 154] on mat-icon "more_horiz" at bounding box center [547, 157] width 9 height 9
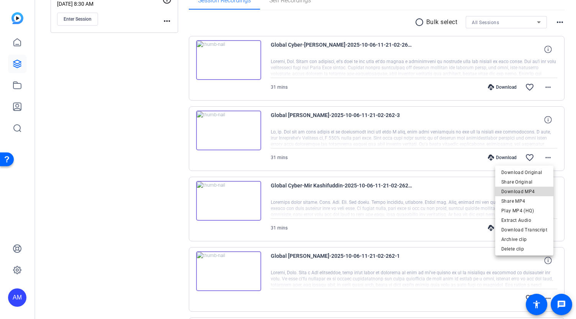
click at [527, 190] on span "Download MP4" at bounding box center [524, 191] width 46 height 9
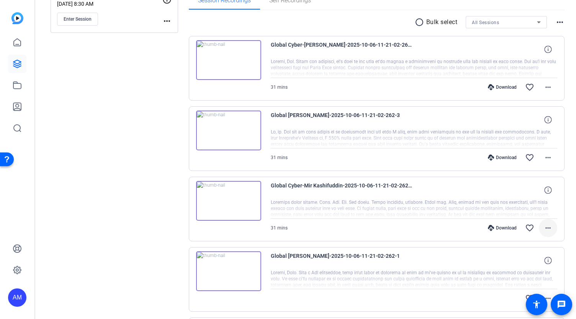
click at [543, 229] on mat-icon "more_horiz" at bounding box center [547, 228] width 9 height 9
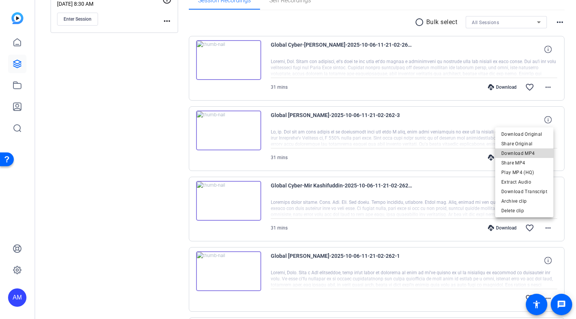
click at [532, 154] on span "Download MP4" at bounding box center [524, 153] width 46 height 9
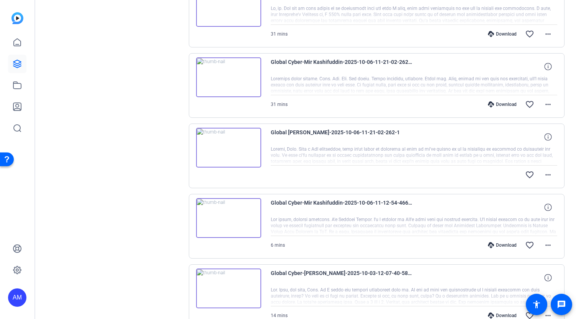
scroll to position [267, 0]
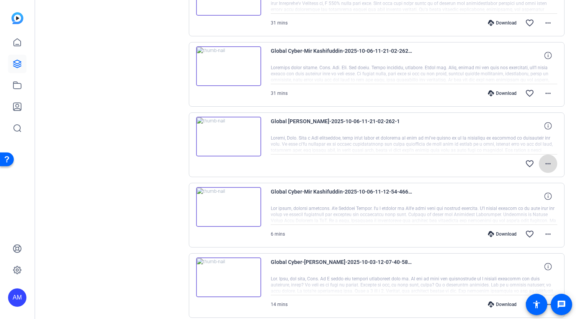
click at [544, 163] on mat-icon "more_horiz" at bounding box center [547, 163] width 9 height 9
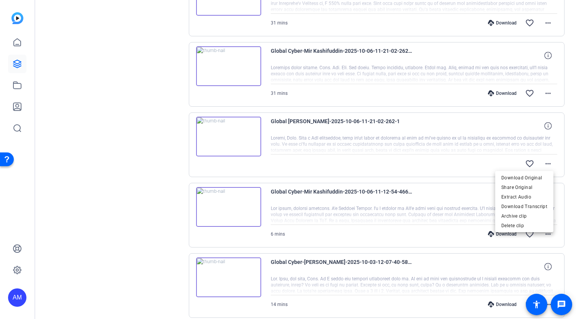
click at [565, 185] on div at bounding box center [288, 159] width 576 height 319
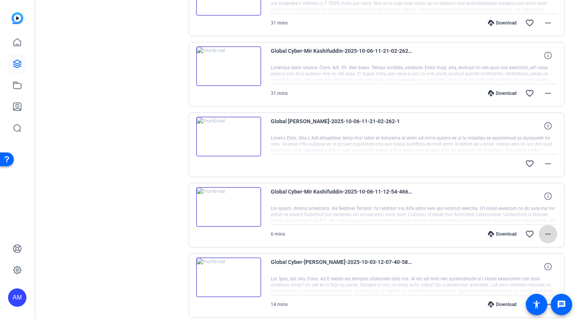
click at [543, 234] on mat-icon "more_horiz" at bounding box center [547, 234] width 9 height 9
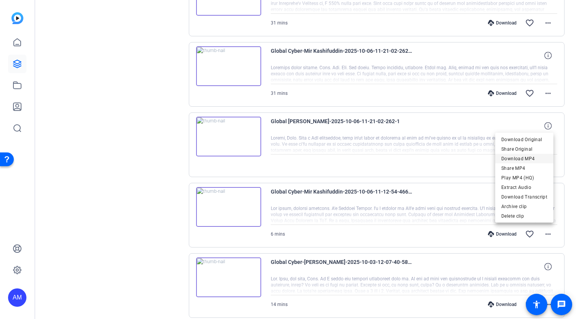
click at [531, 157] on span "Download MP4" at bounding box center [524, 158] width 46 height 9
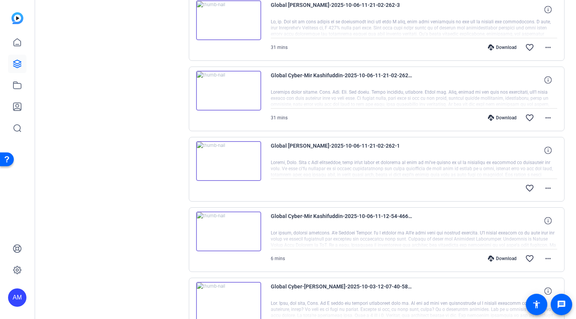
scroll to position [244, 0]
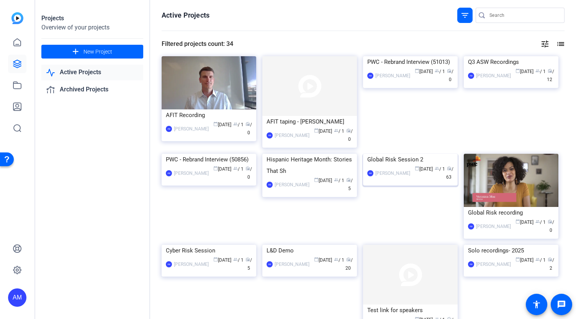
click at [407, 154] on img at bounding box center [410, 154] width 95 height 0
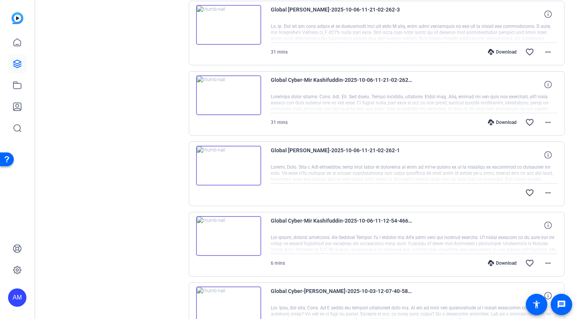
scroll to position [260, 0]
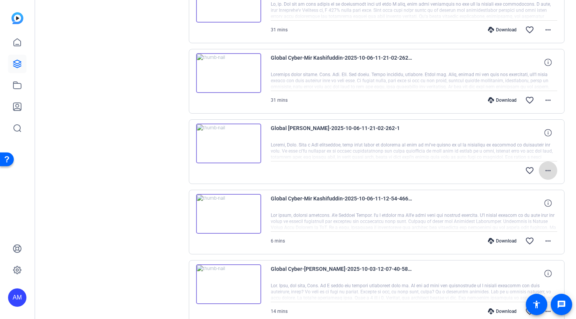
click at [546, 170] on mat-icon "more_horiz" at bounding box center [547, 170] width 9 height 9
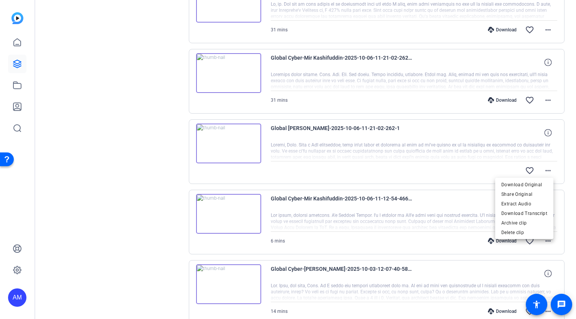
click at [132, 138] on div at bounding box center [288, 159] width 576 height 319
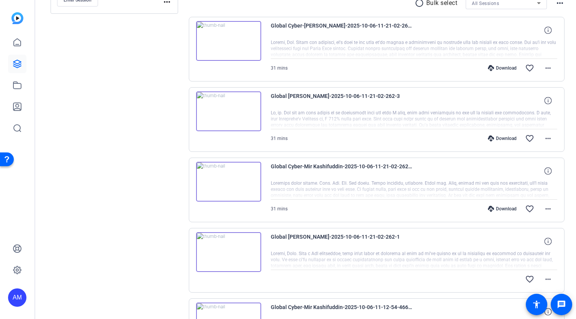
scroll to position [154, 0]
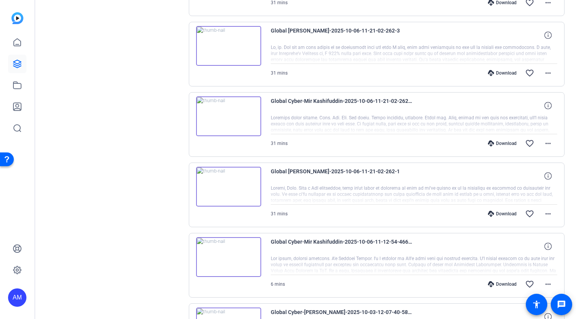
scroll to position [234, 0]
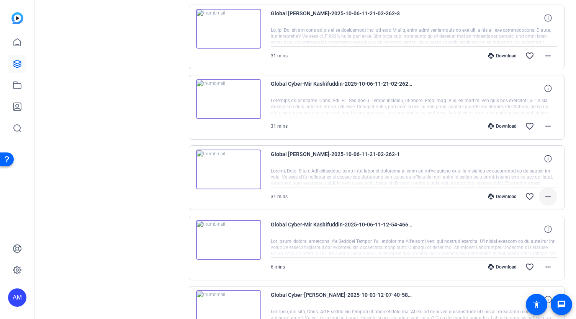
click at [543, 196] on mat-icon "more_horiz" at bounding box center [547, 196] width 9 height 9
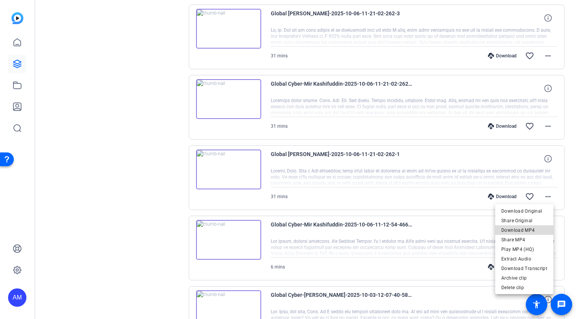
click at [529, 229] on span "Download MP4" at bounding box center [524, 230] width 46 height 9
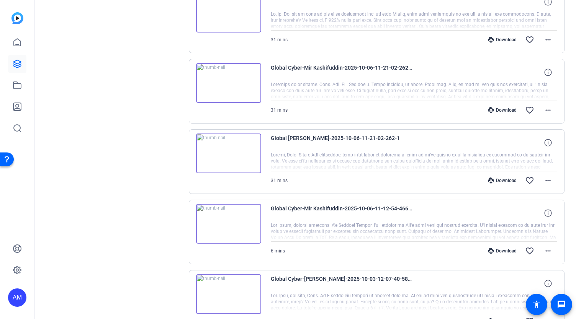
scroll to position [0, 0]
